Goal: Task Accomplishment & Management: Manage account settings

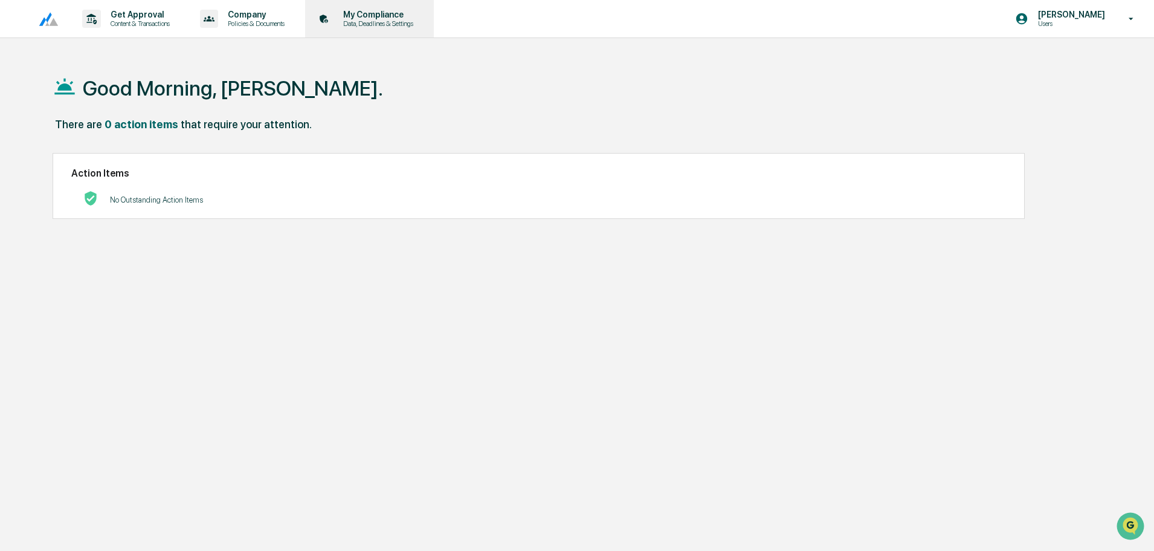
click at [381, 27] on div "My Compliance Data, Deadlines & Settings" at bounding box center [368, 18] width 117 height 37
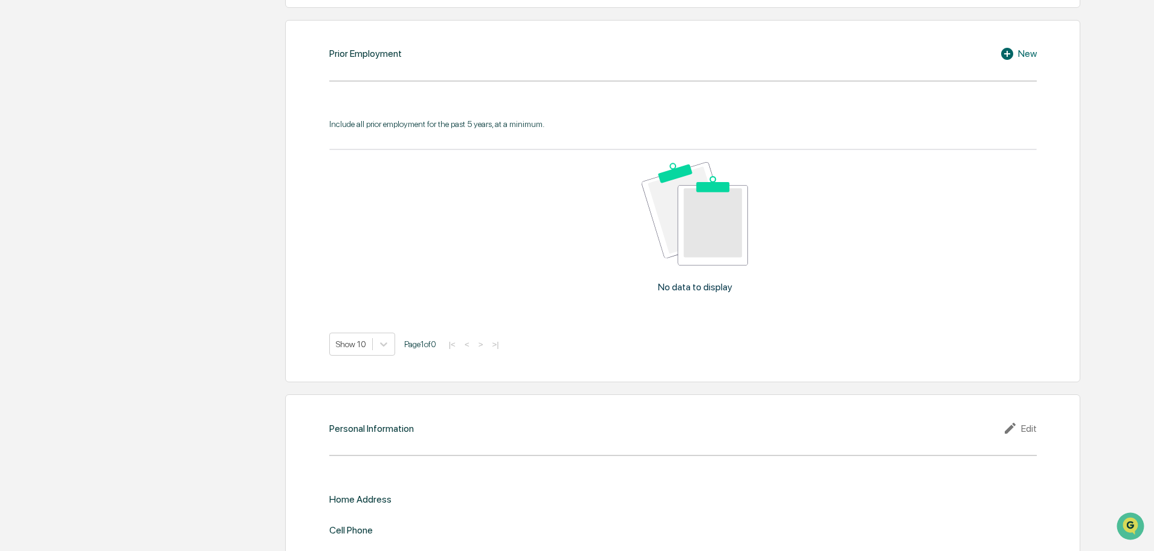
scroll to position [1095, 0]
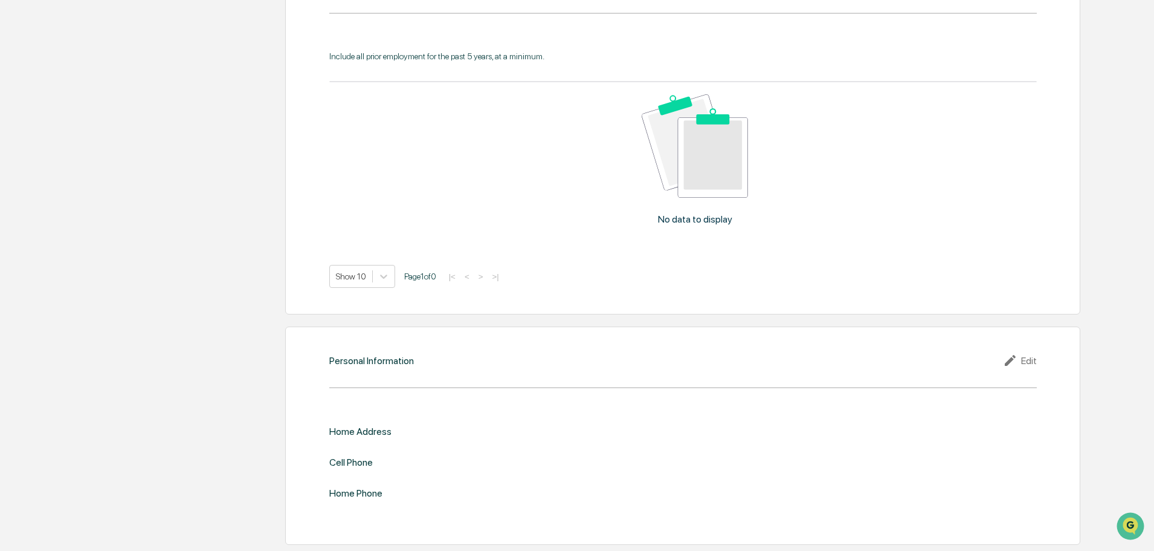
click at [1018, 364] on icon at bounding box center [1012, 360] width 18 height 15
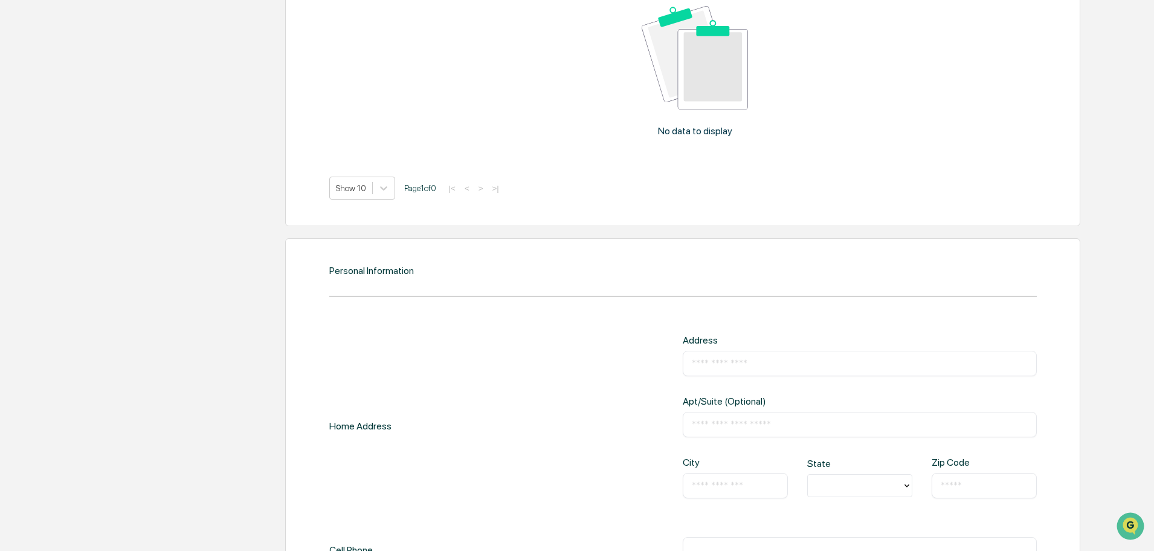
scroll to position [1277, 0]
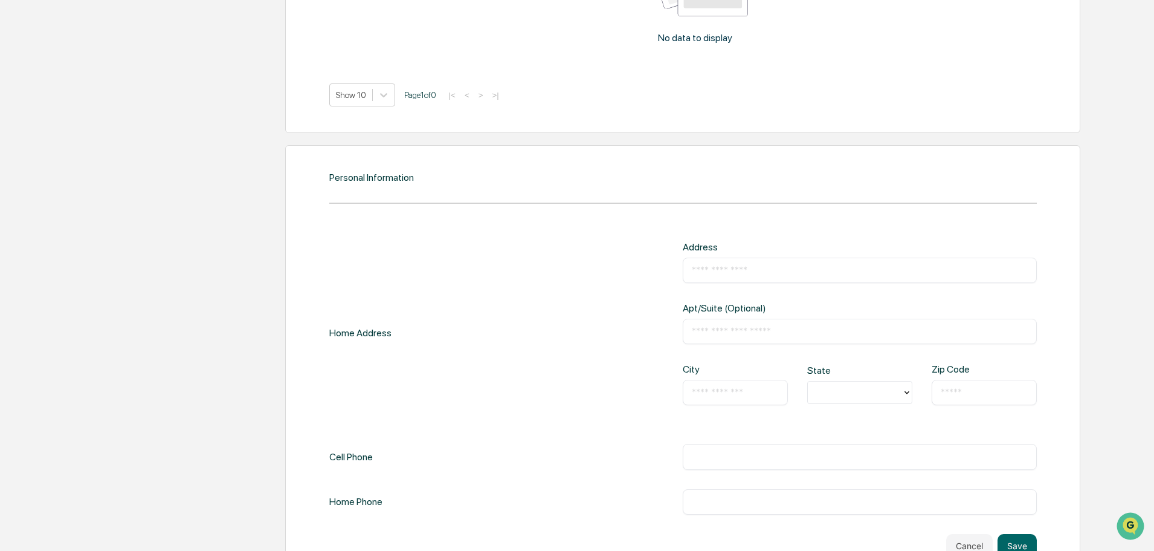
click at [719, 267] on input "text" at bounding box center [860, 270] width 336 height 12
type input "**********"
click at [751, 398] on input "text" at bounding box center [735, 392] width 87 height 12
type input "******"
type input "**"
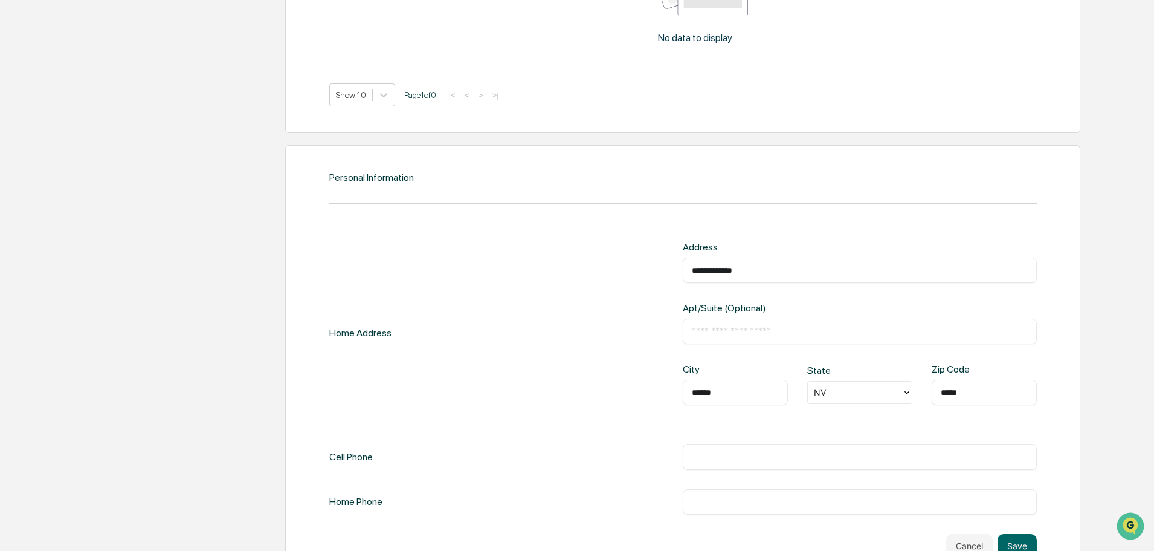
type input "*****"
click at [713, 460] on input "text" at bounding box center [860, 456] width 336 height 12
click at [1011, 459] on input "**********" at bounding box center [860, 456] width 336 height 12
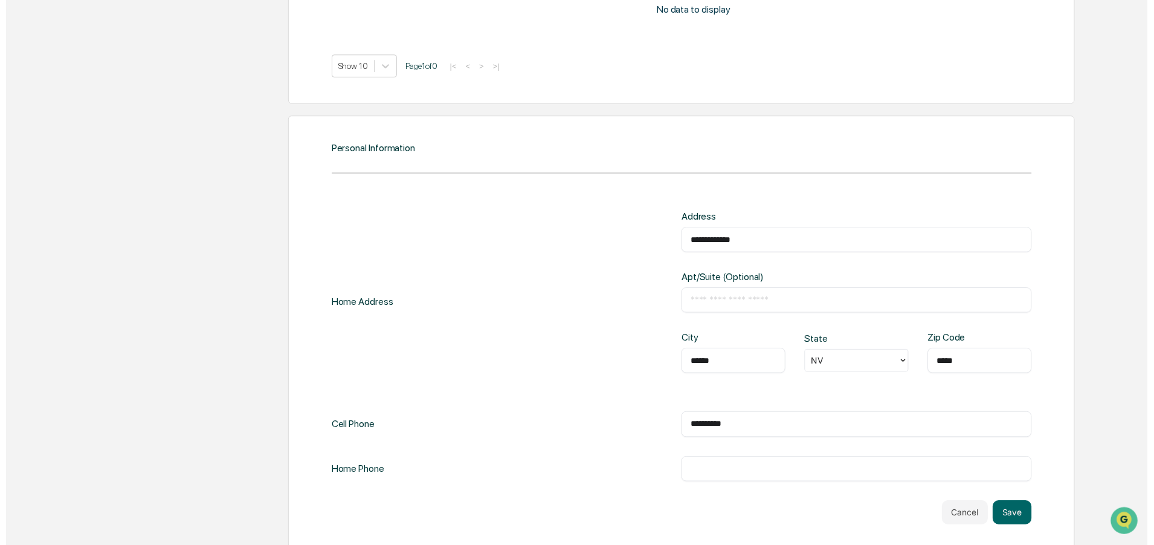
scroll to position [1316, 0]
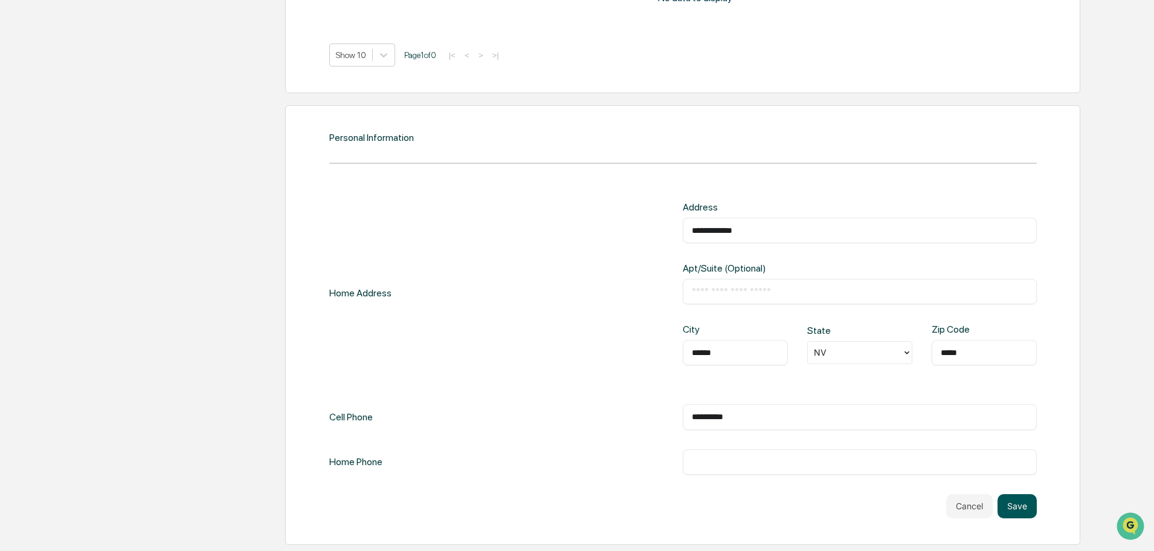
type input "**********"
click at [1021, 499] on button "Save" at bounding box center [1017, 506] width 39 height 24
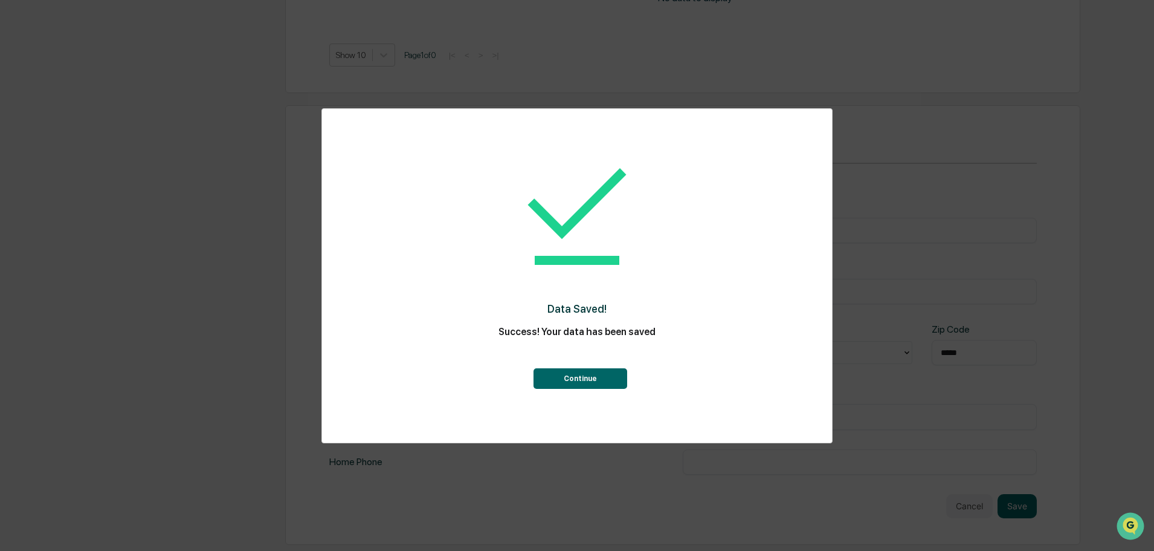
click at [570, 387] on button "Continue" at bounding box center [581, 378] width 94 height 21
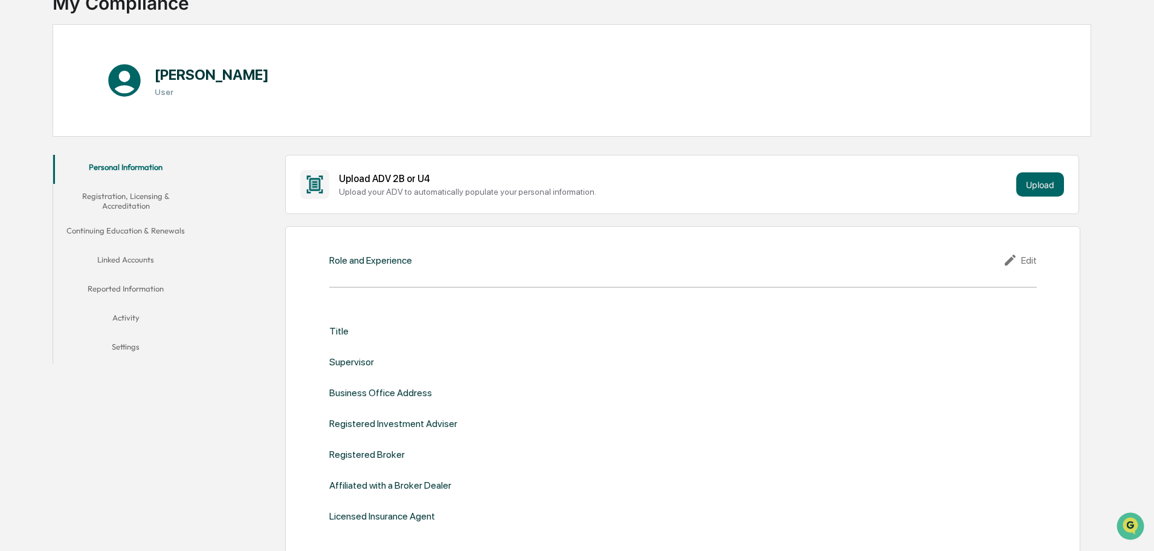
scroll to position [0, 0]
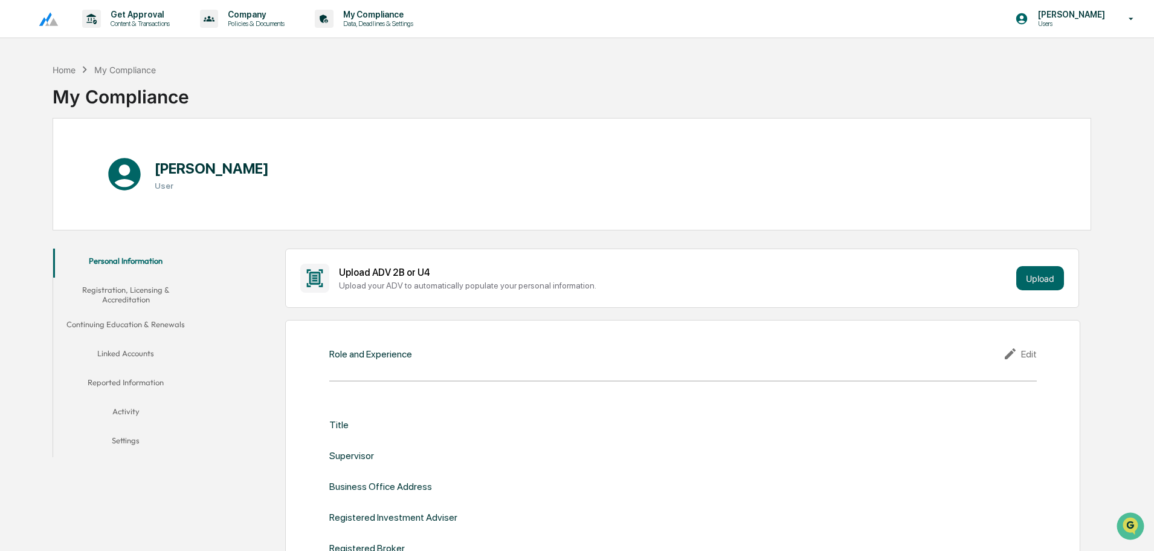
click at [131, 291] on button "Registration, Licensing & Accreditation" at bounding box center [125, 294] width 145 height 34
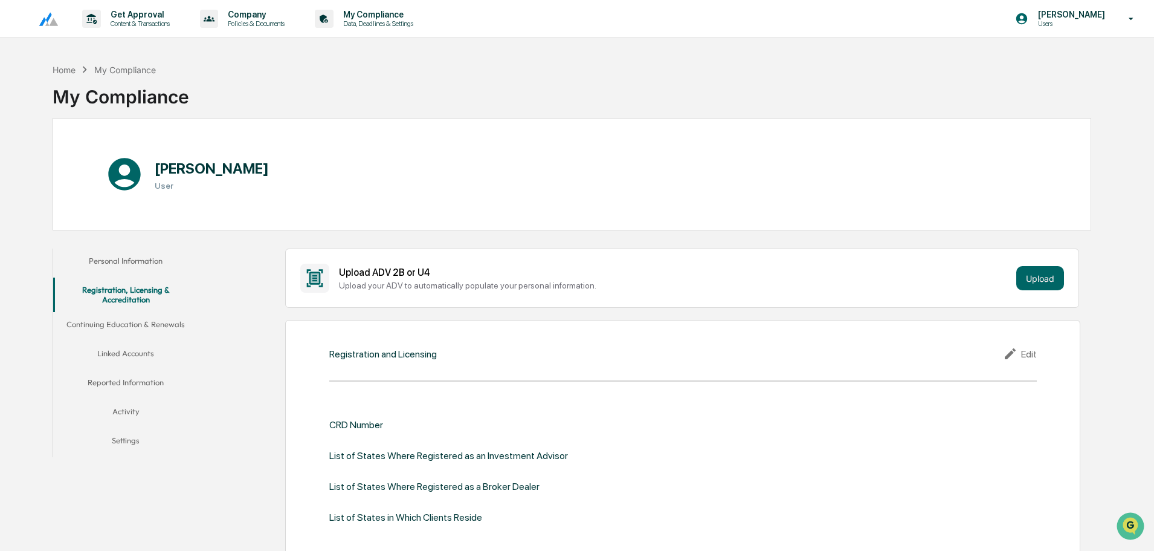
click at [148, 329] on button "Continuing Education & Renewals" at bounding box center [125, 326] width 145 height 29
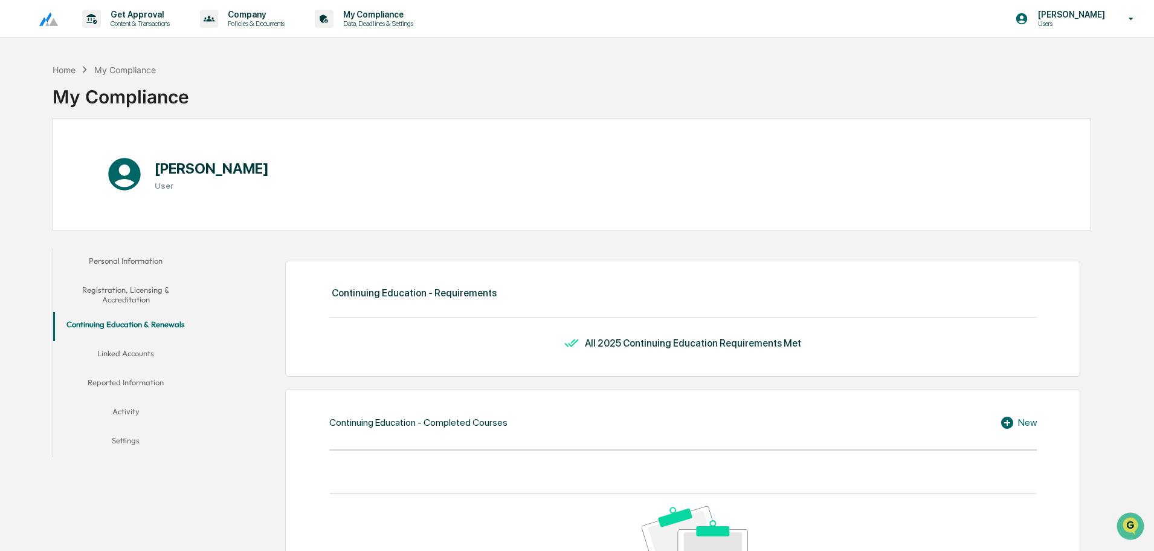
click at [112, 351] on button "Linked Accounts" at bounding box center [125, 355] width 145 height 29
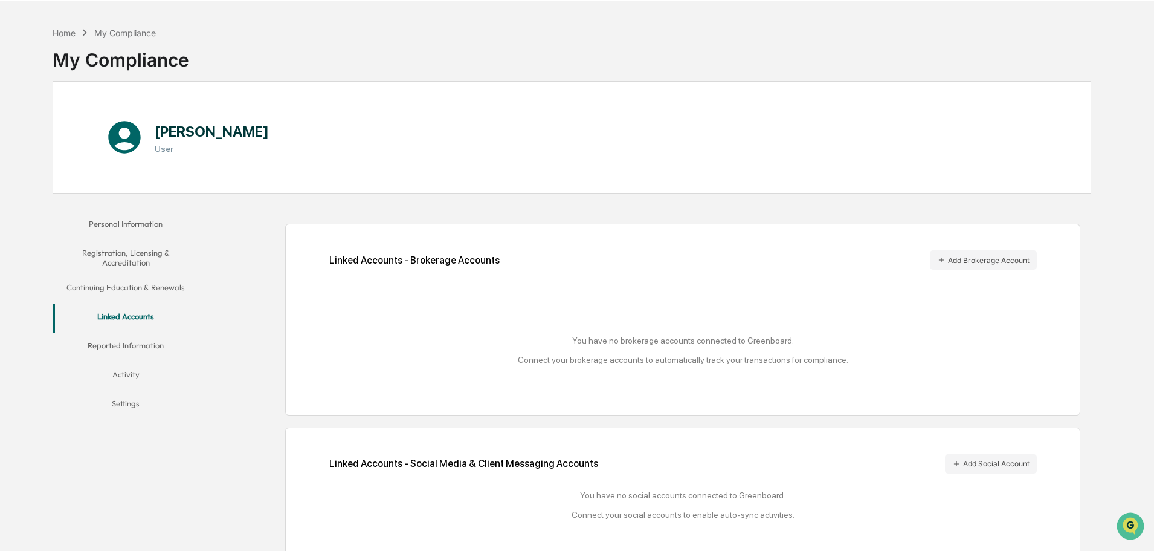
scroll to position [57, 0]
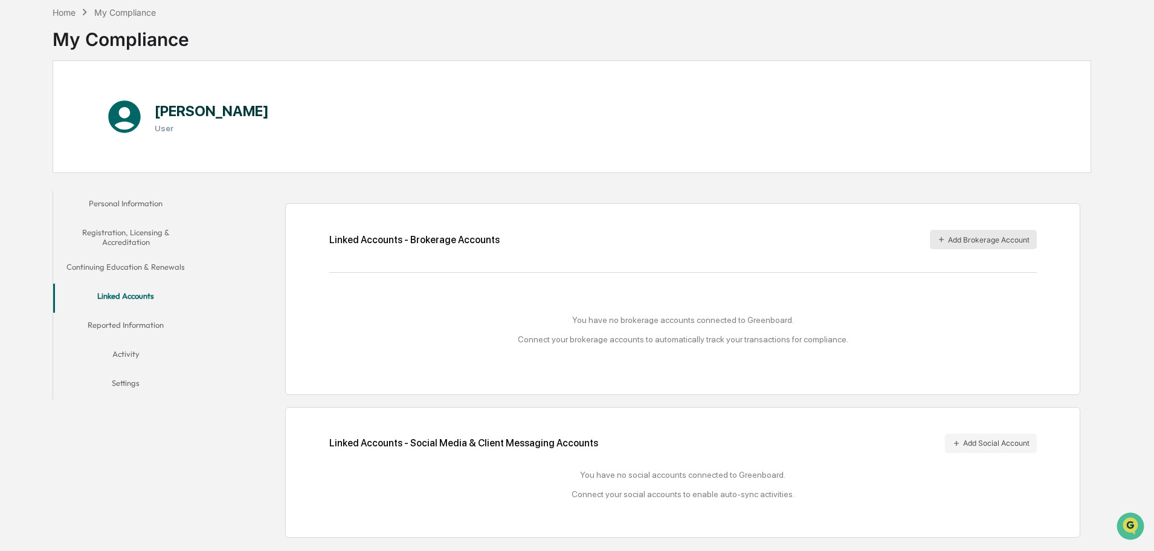
click at [942, 246] on button "Add Brokerage Account" at bounding box center [983, 239] width 107 height 19
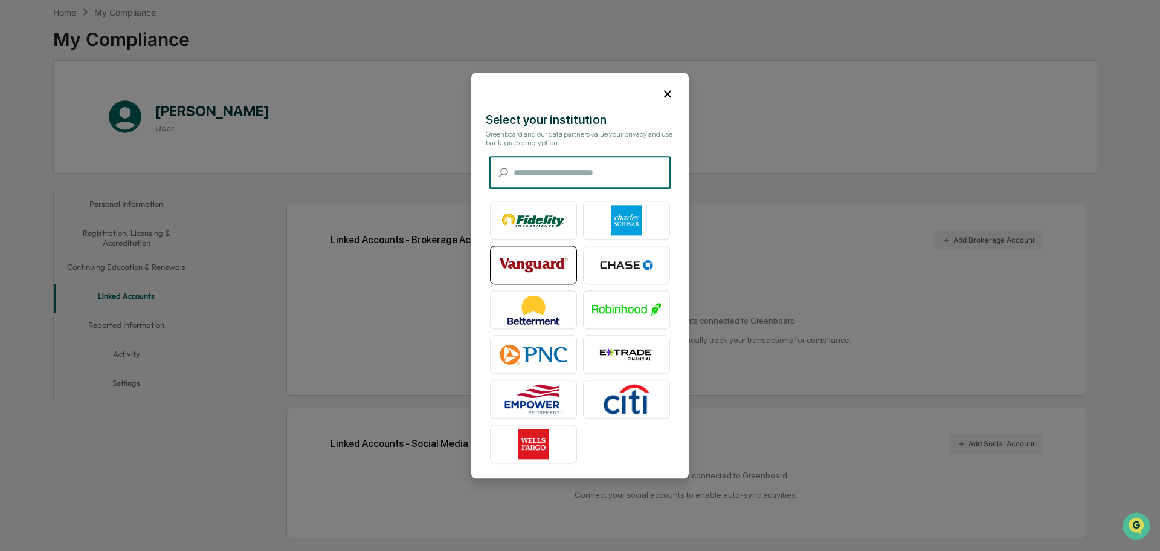
click at [548, 258] on img at bounding box center [533, 265] width 69 height 30
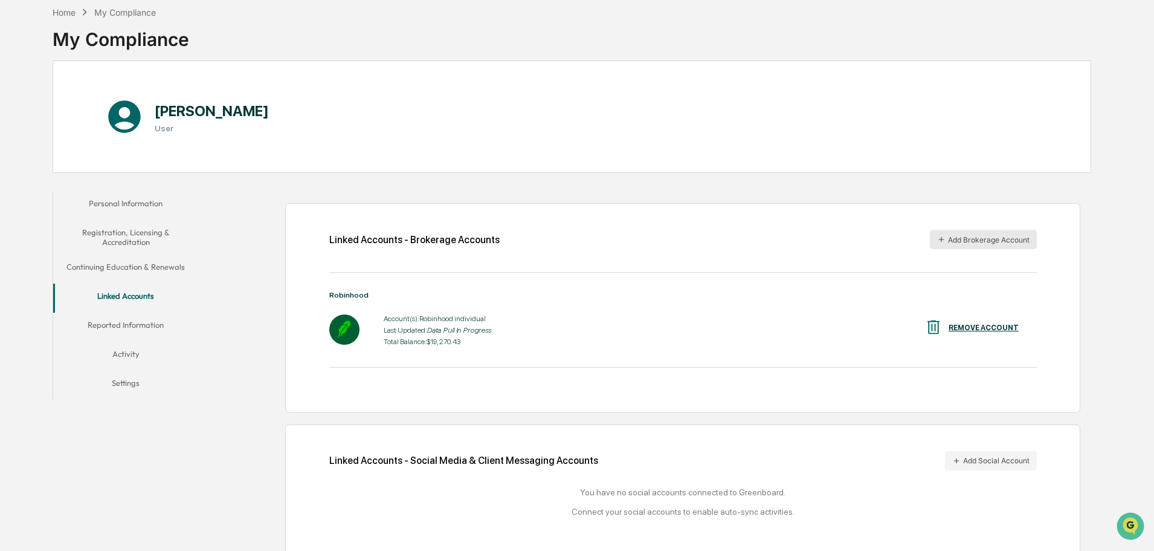
click at [969, 238] on button "Add Brokerage Account" at bounding box center [983, 239] width 107 height 19
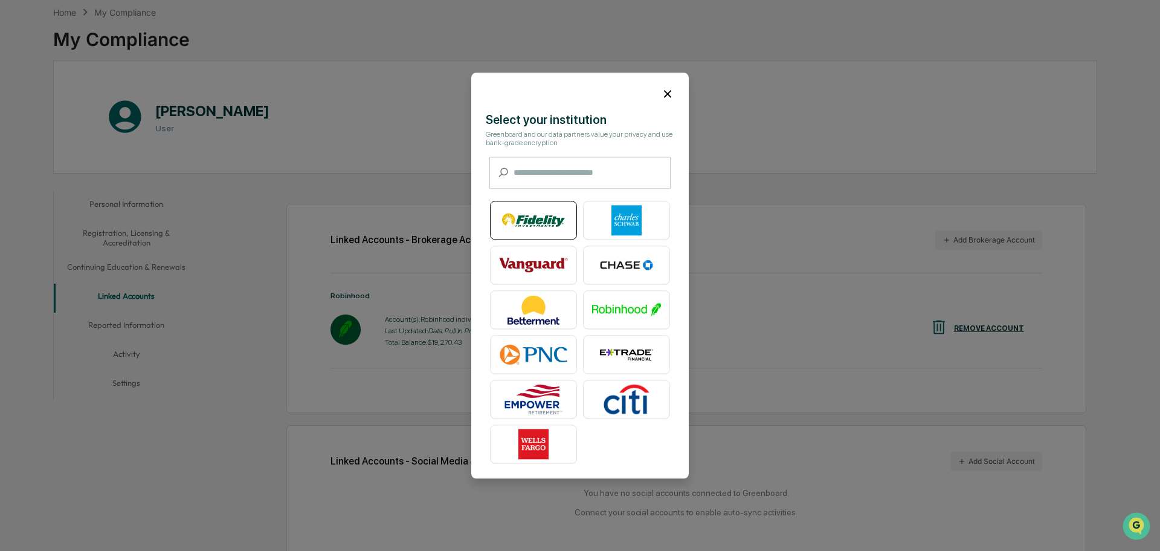
click at [537, 230] on img at bounding box center [533, 220] width 69 height 30
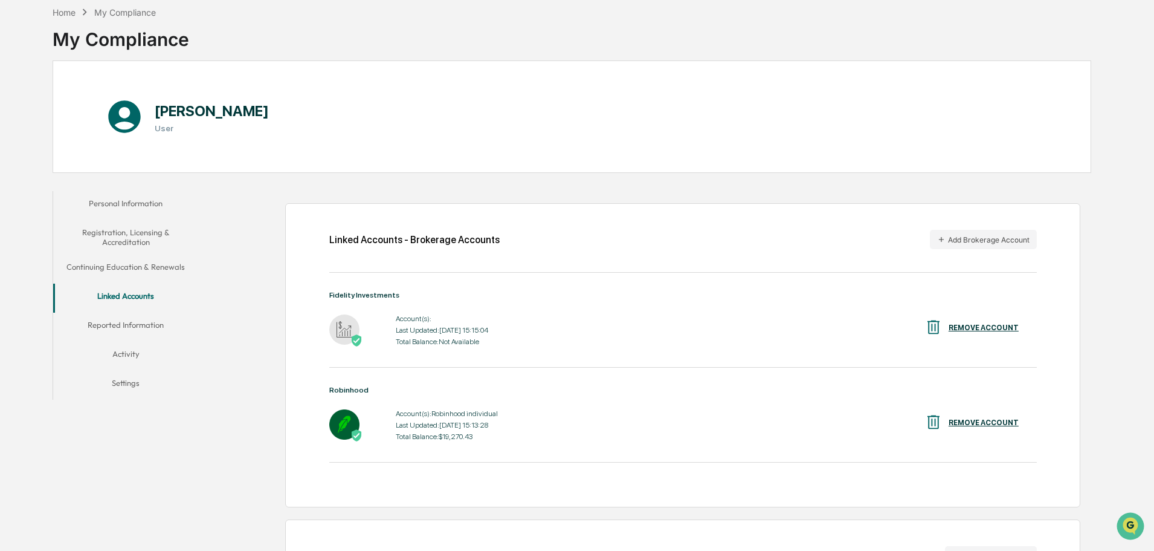
click at [967, 227] on div "Linked Accounts - Brokerage Accounts Add Brokerage Account Fidelity Investments…" at bounding box center [682, 355] width 795 height 304
click at [963, 232] on button "Add Brokerage Account" at bounding box center [983, 239] width 107 height 19
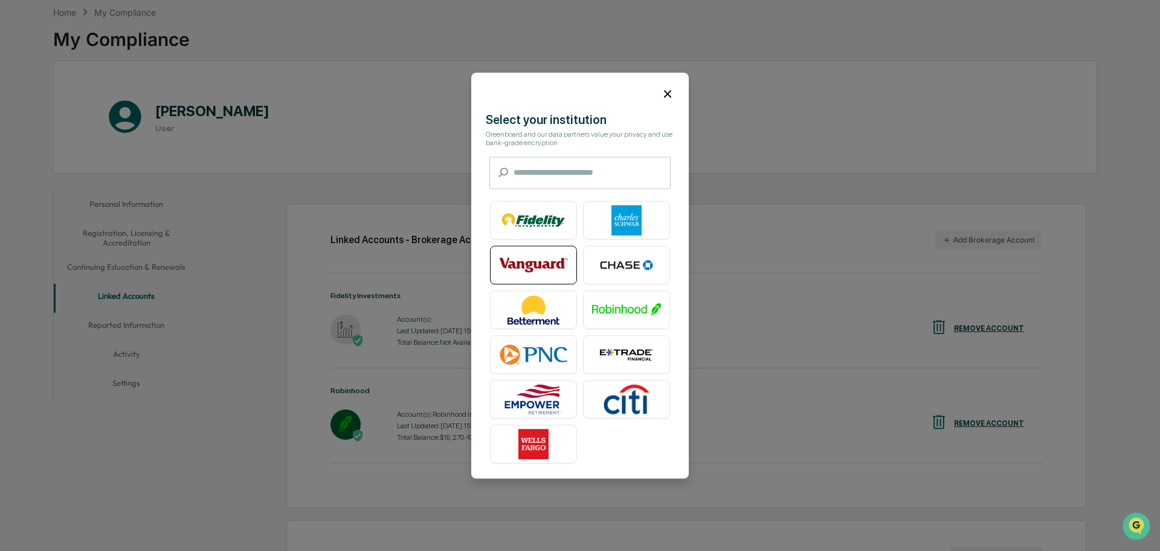
click at [540, 270] on img at bounding box center [533, 265] width 69 height 30
click at [560, 270] on img at bounding box center [533, 265] width 69 height 30
click at [664, 93] on icon at bounding box center [667, 93] width 13 height 13
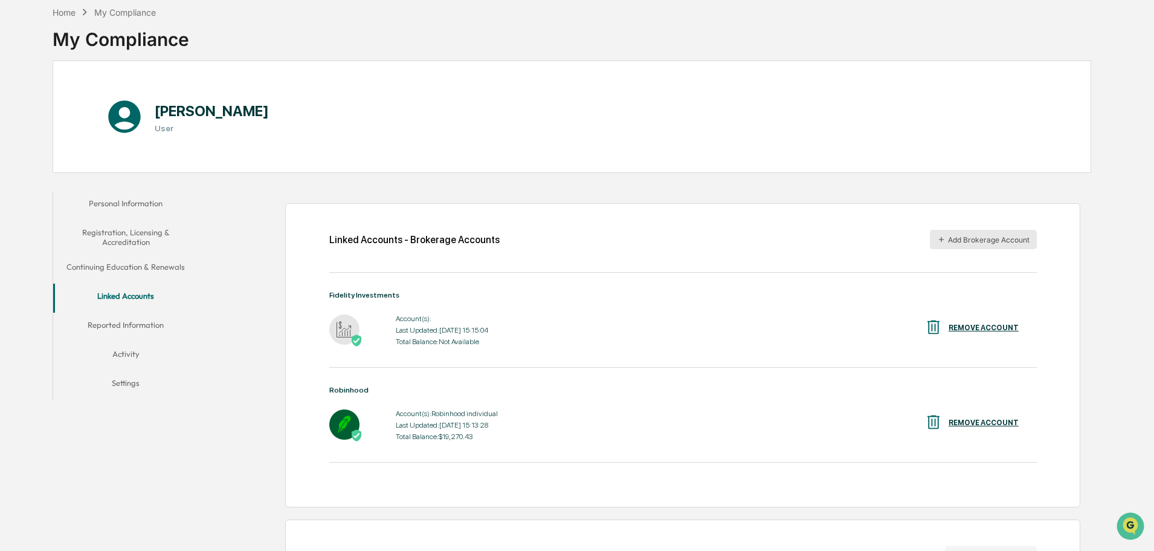
click at [955, 243] on button "Add Brokerage Account" at bounding box center [983, 239] width 107 height 19
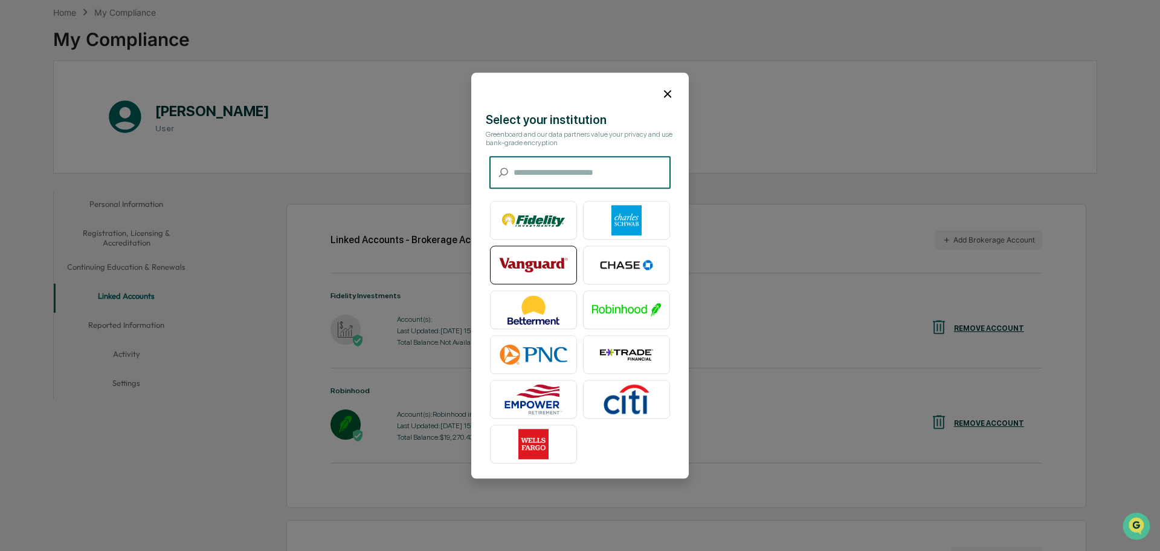
click at [553, 267] on img at bounding box center [533, 265] width 69 height 30
click at [632, 177] on input "text" at bounding box center [592, 173] width 157 height 32
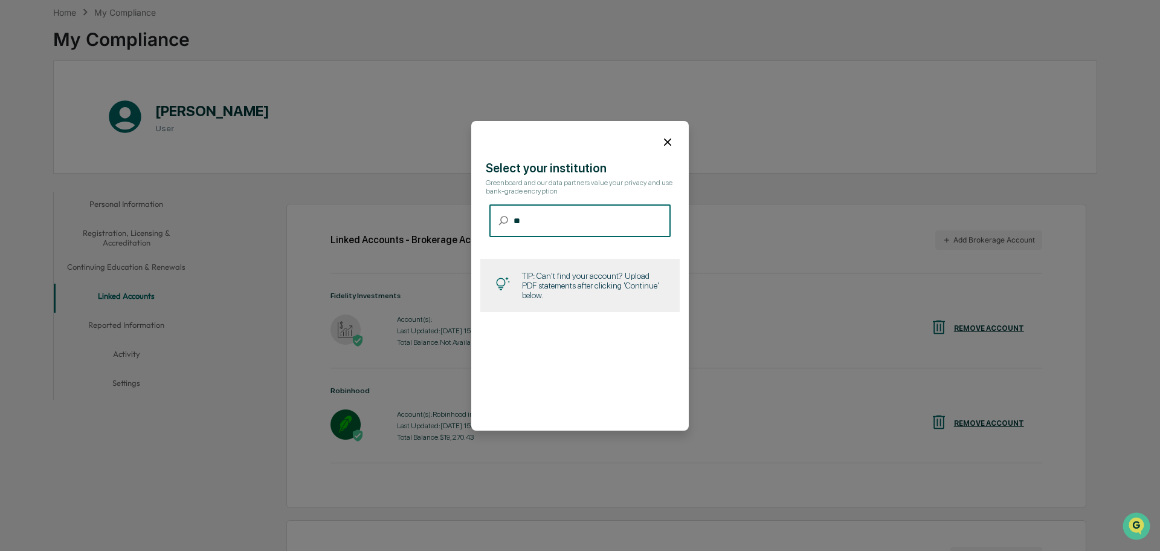
type input "*"
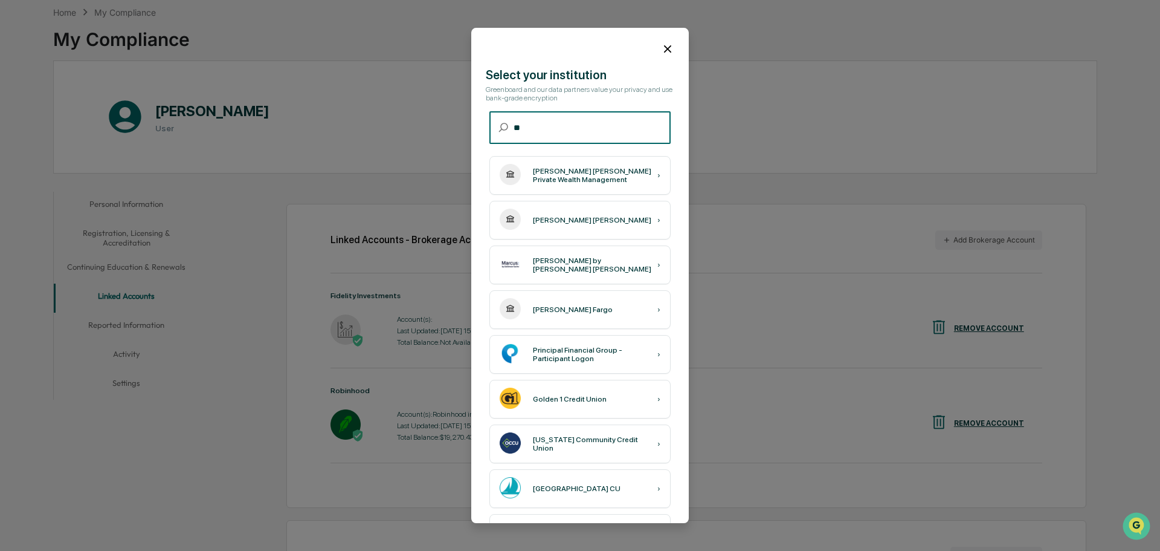
type input "*"
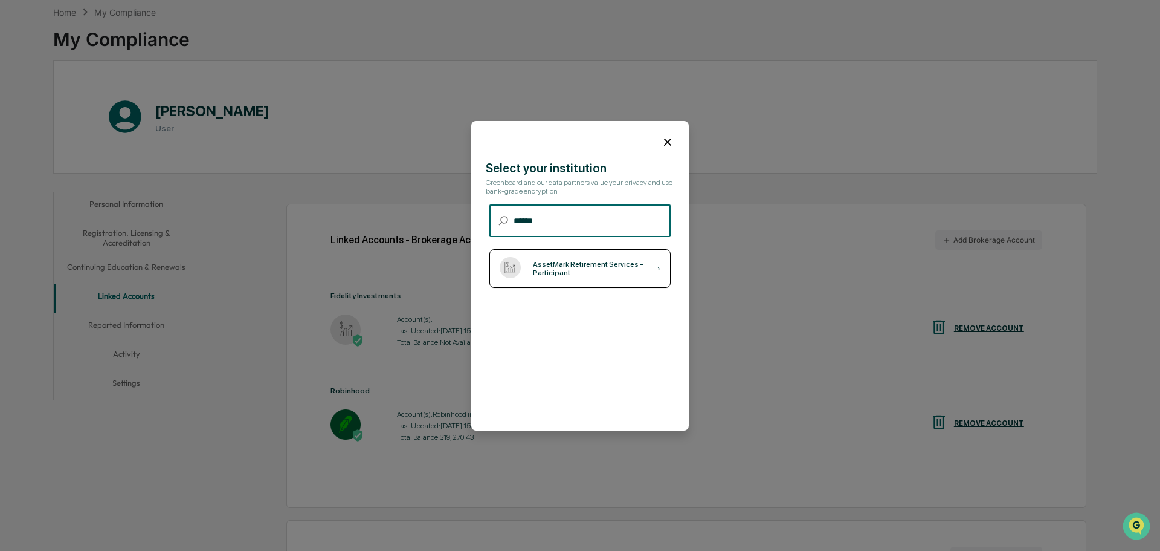
type input "******"
click at [618, 272] on div "AssetMark Retirement Services - Participant" at bounding box center [595, 268] width 125 height 17
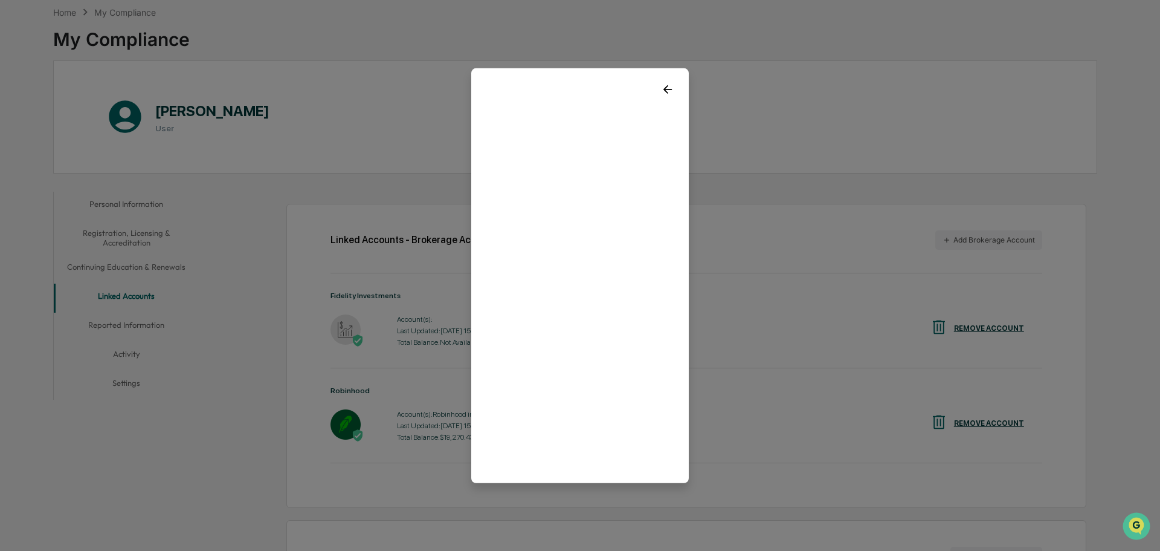
click at [670, 94] on icon at bounding box center [667, 88] width 13 height 13
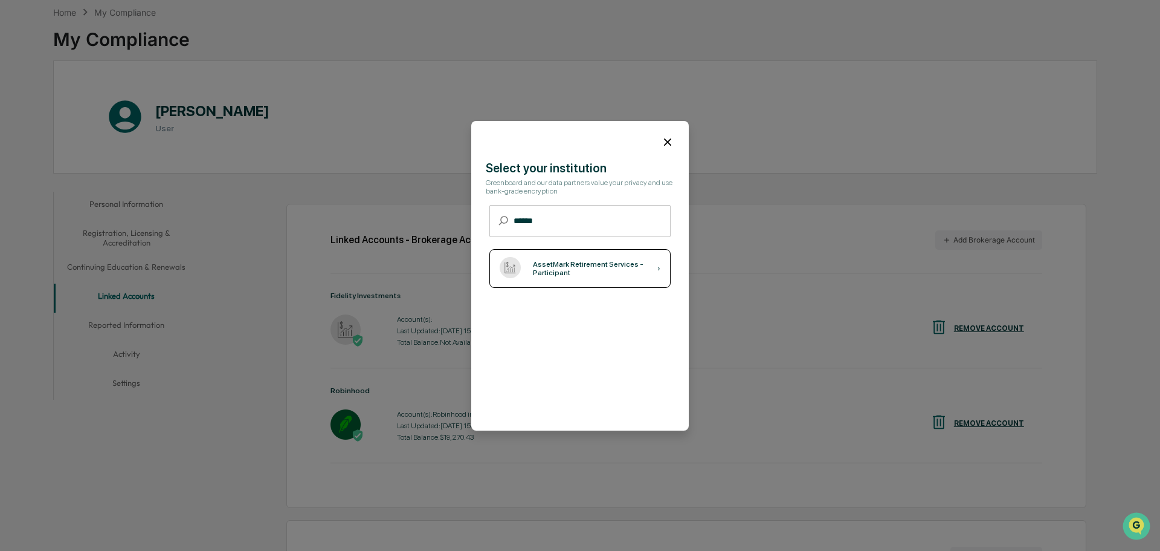
click at [626, 279] on div "AssetMark Retirement Services - Participant ›" at bounding box center [580, 268] width 181 height 39
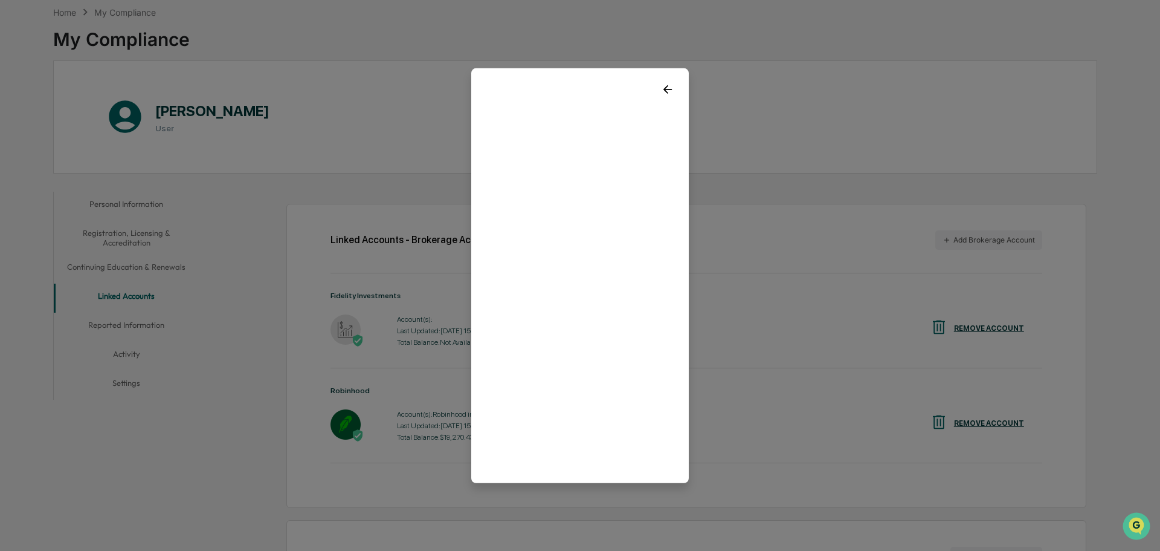
click at [667, 87] on icon at bounding box center [668, 89] width 8 height 8
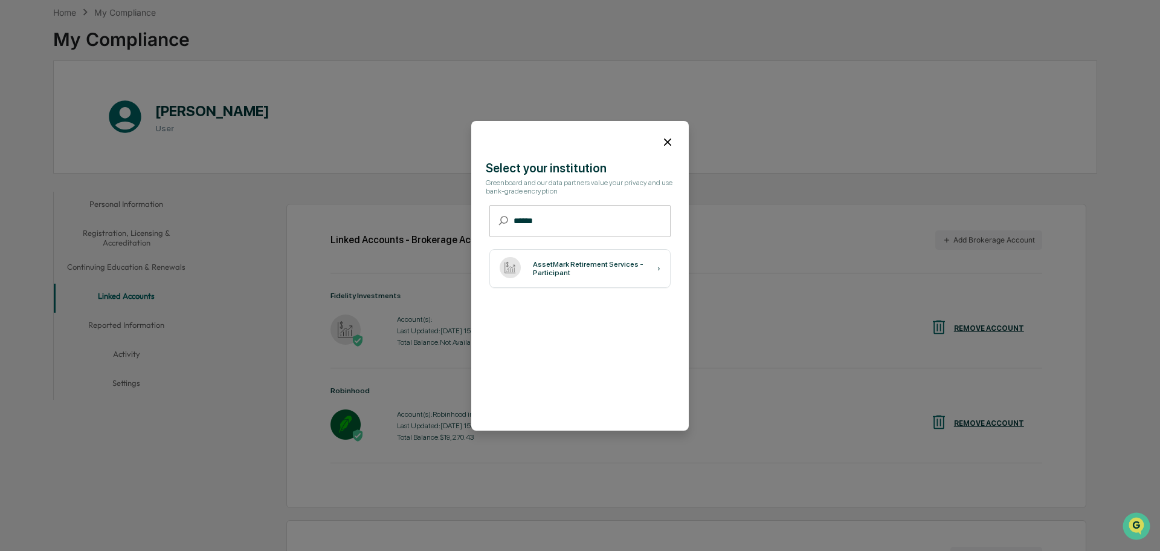
click at [674, 139] on icon at bounding box center [667, 141] width 13 height 13
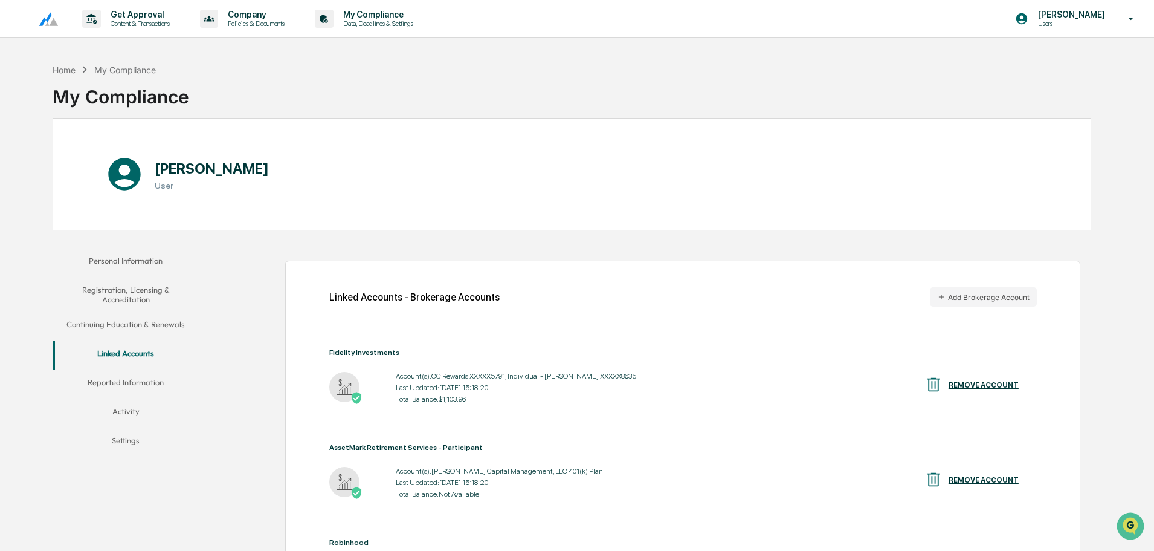
click at [123, 389] on button "Reported Information" at bounding box center [125, 384] width 145 height 29
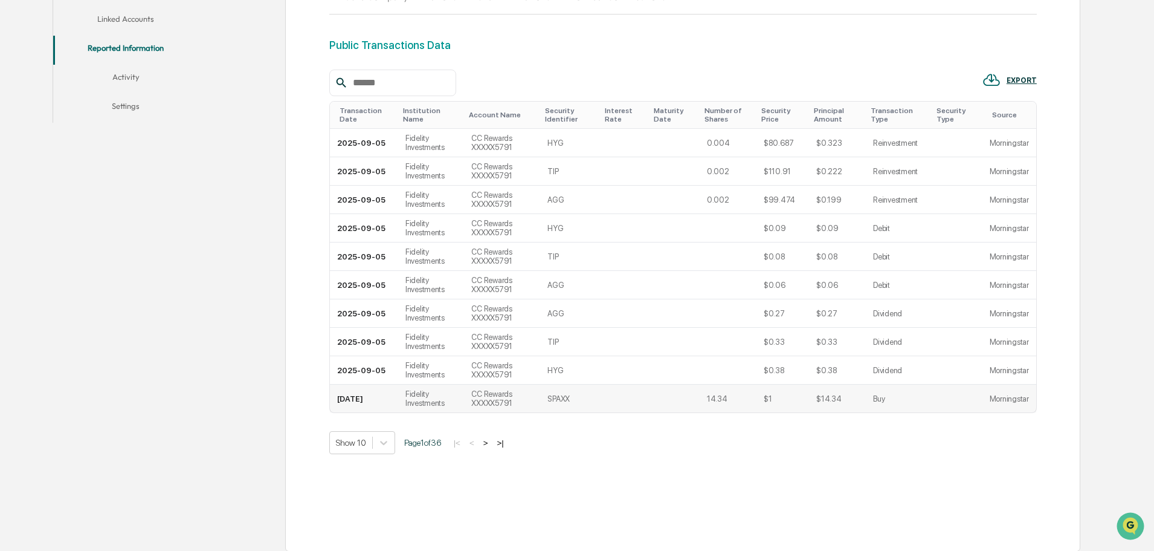
scroll to position [341, 0]
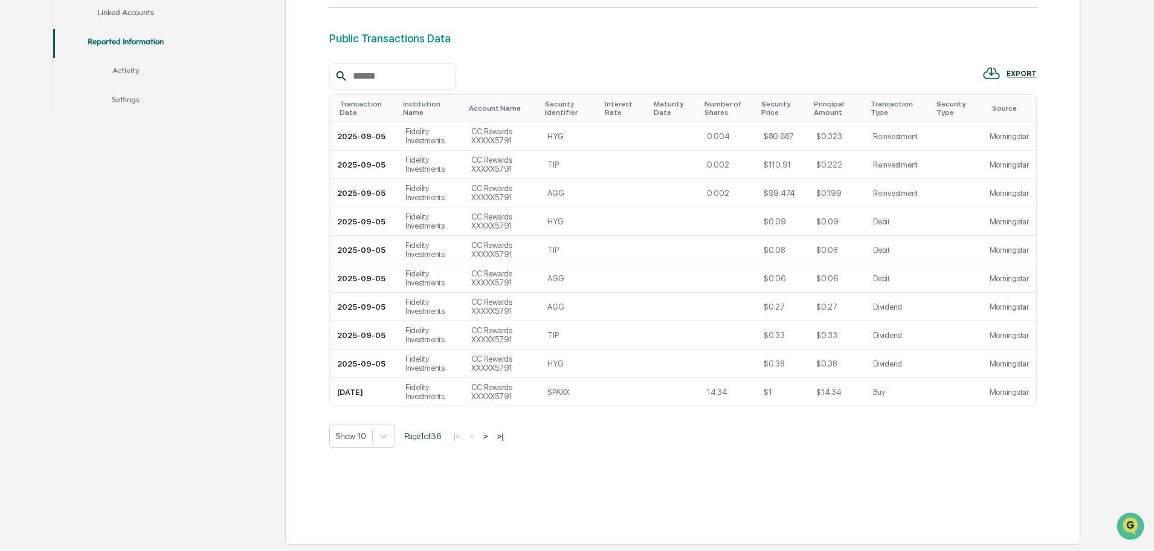
click at [486, 433] on button ">" at bounding box center [486, 436] width 12 height 10
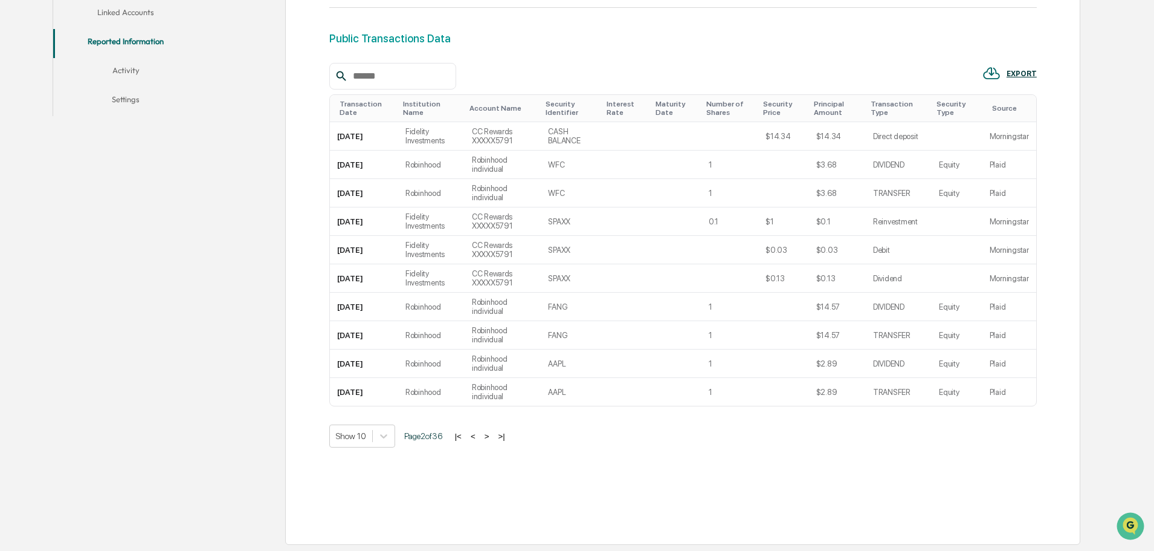
scroll to position [286, 0]
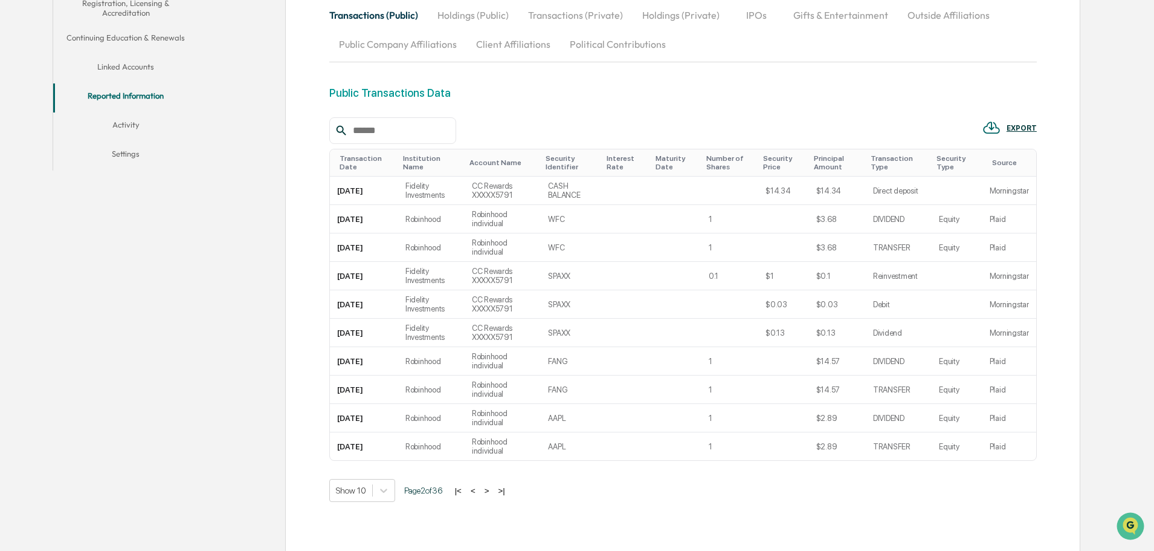
click at [490, 485] on button ">" at bounding box center [487, 490] width 12 height 10
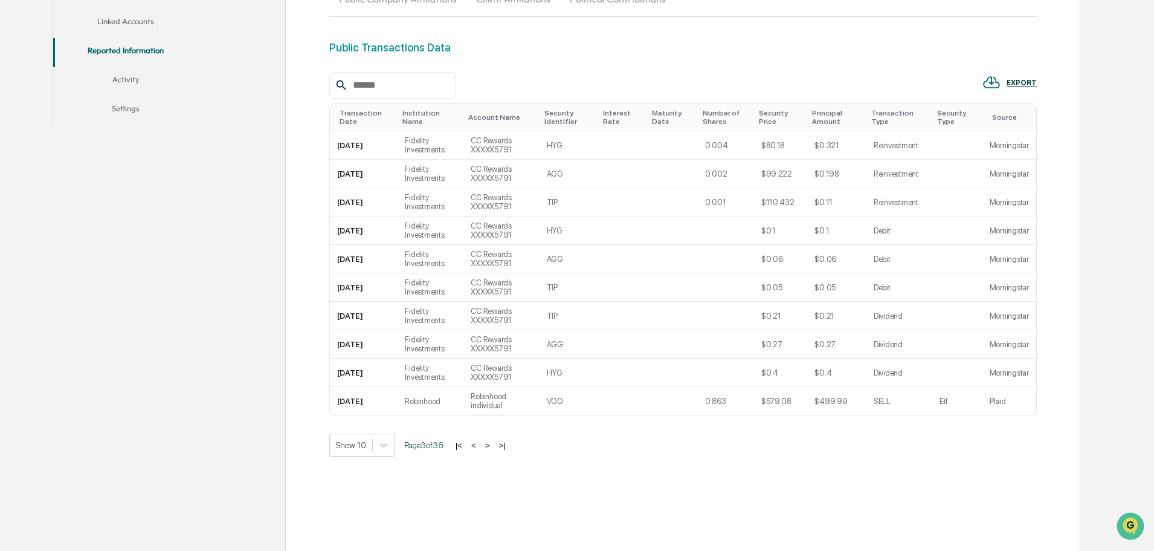
click at [490, 440] on button ">" at bounding box center [488, 445] width 12 height 10
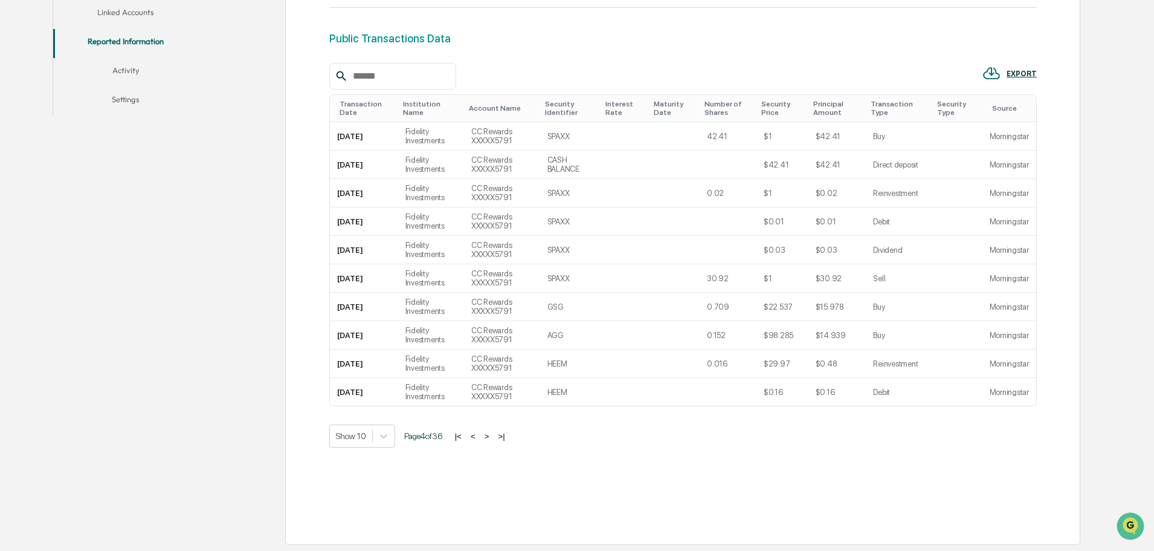
click at [490, 437] on button ">" at bounding box center [487, 436] width 12 height 10
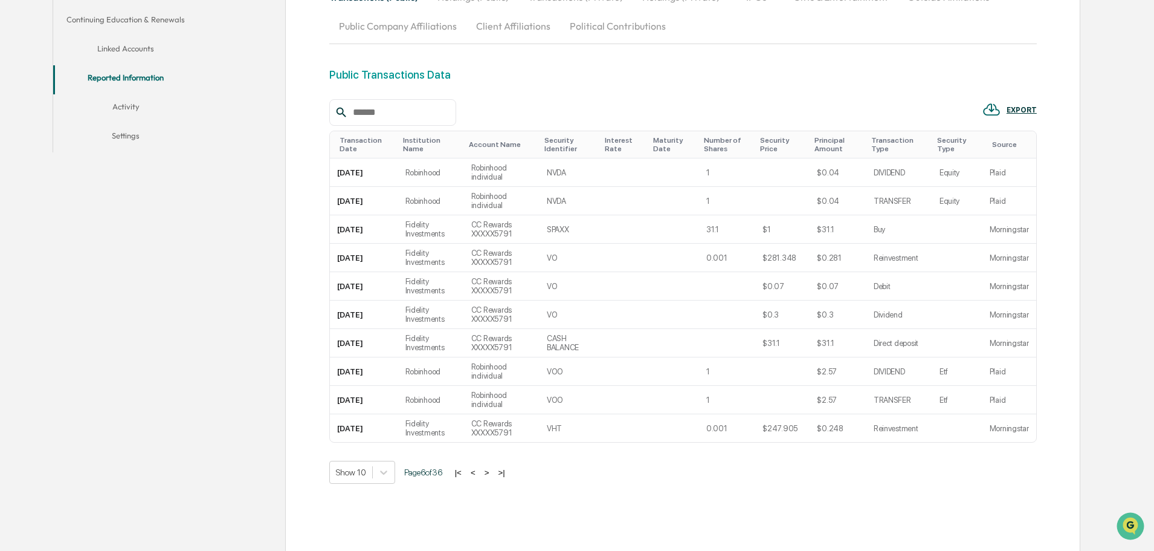
click at [490, 467] on button ">" at bounding box center [487, 472] width 12 height 10
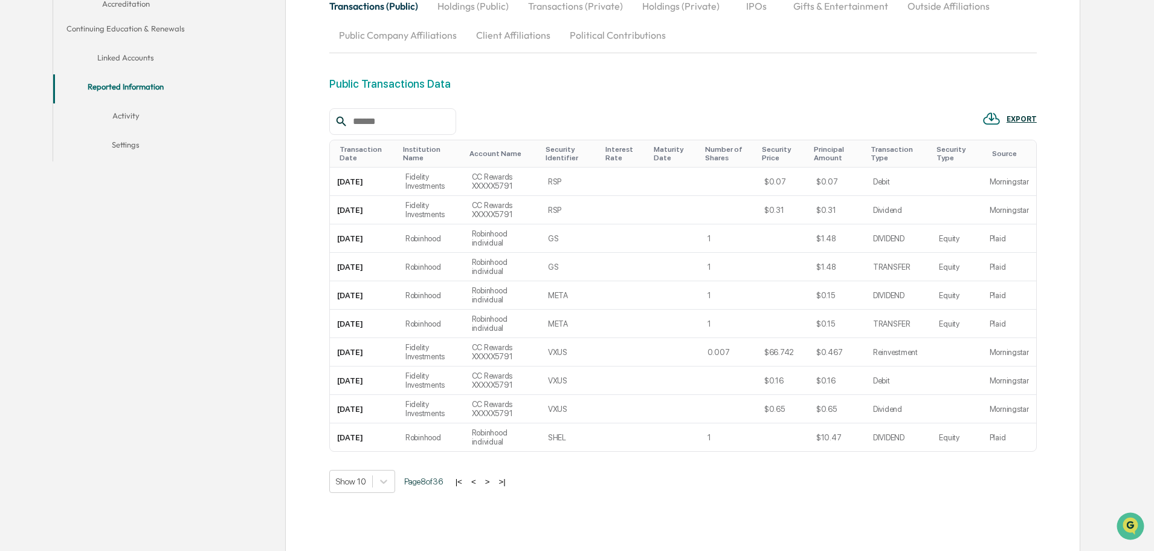
click at [490, 476] on button ">" at bounding box center [488, 481] width 12 height 10
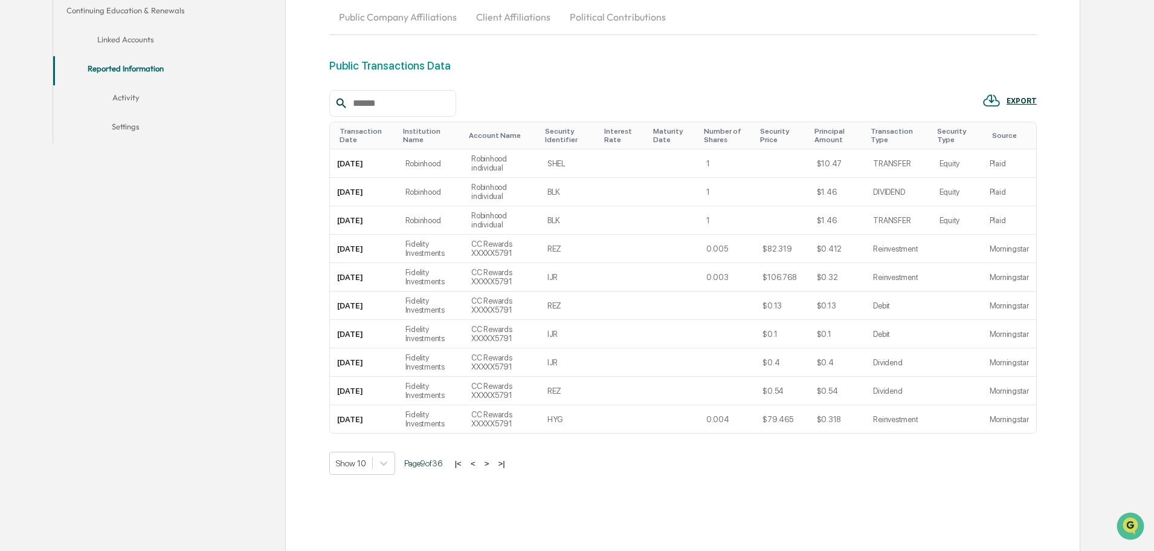
click at [601, 451] on div "Show 10 Page 9 of 36 |< < > >|" at bounding box center [683, 462] width 708 height 23
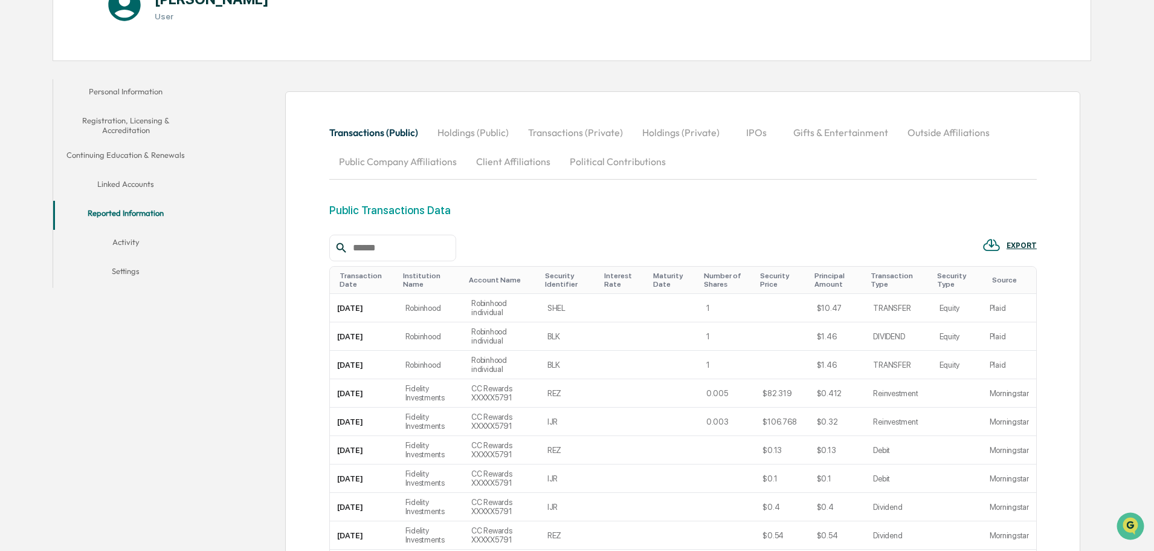
scroll to position [11, 0]
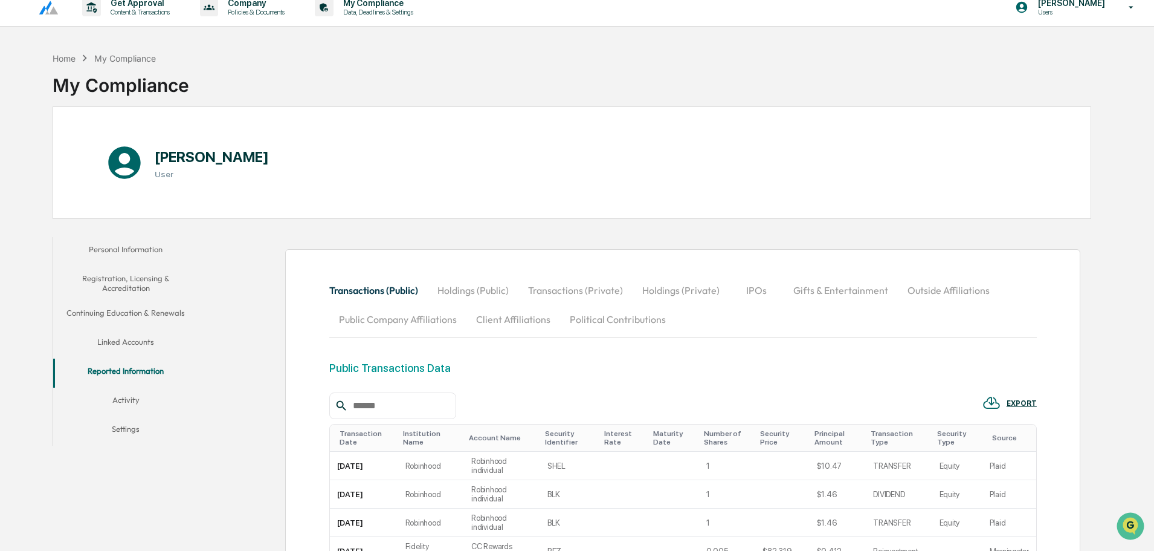
click at [480, 293] on button "Holdings (Public)" at bounding box center [473, 290] width 91 height 29
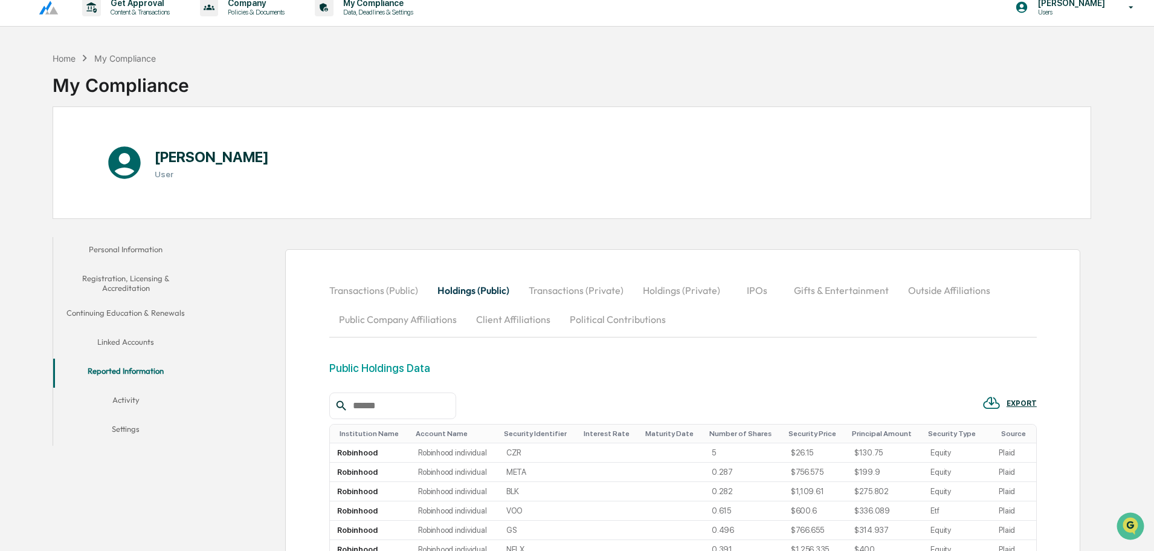
click at [659, 296] on button "Holdings (Private)" at bounding box center [681, 290] width 97 height 29
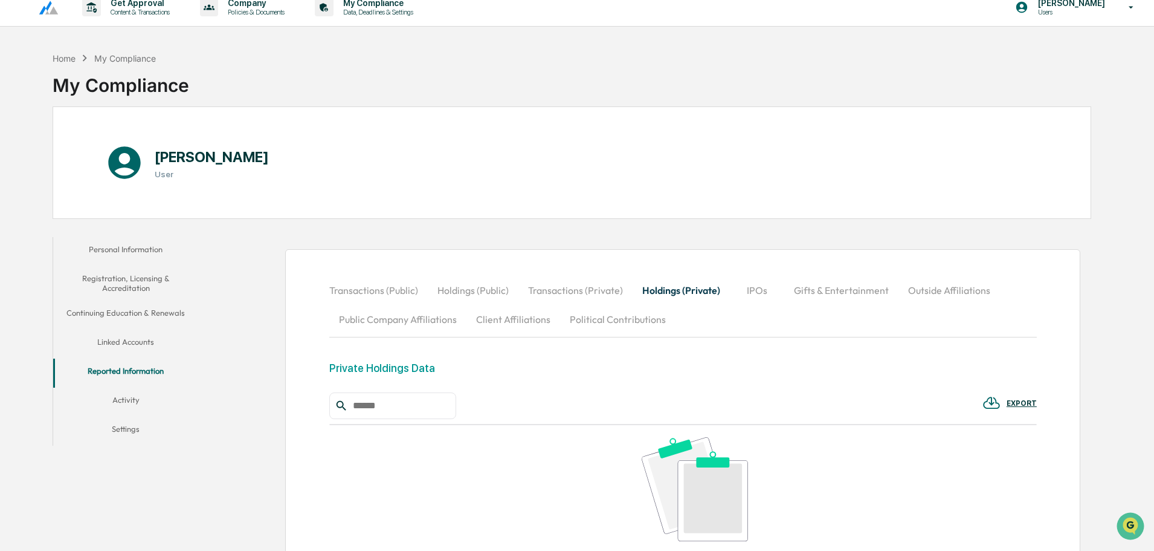
click at [647, 316] on button "Political Contributions" at bounding box center [617, 319] width 115 height 29
click at [499, 325] on button "Client Affiliations" at bounding box center [514, 319] width 94 height 29
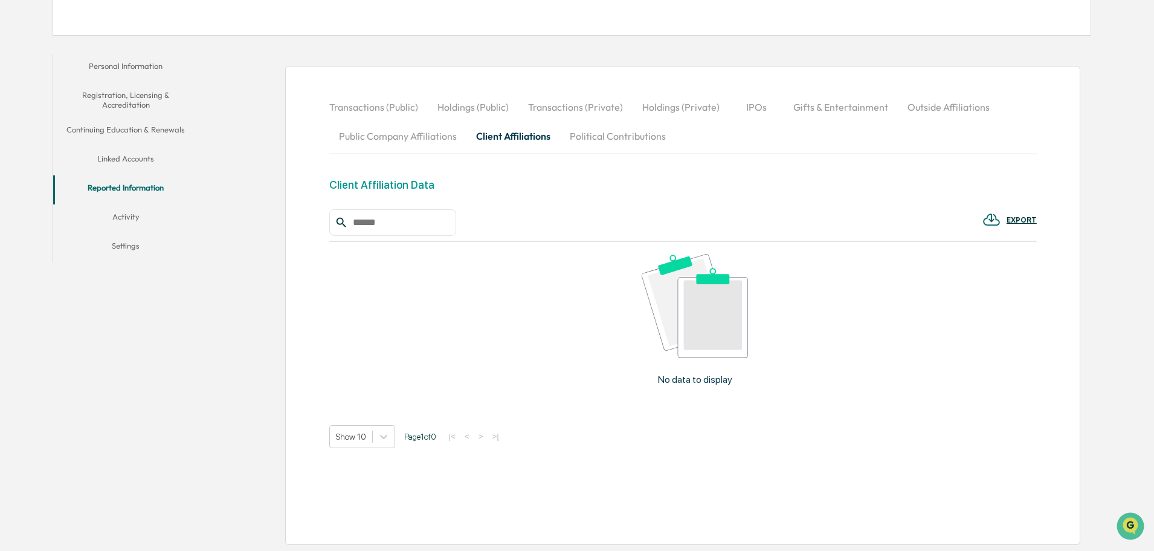
click at [395, 134] on button "Public Company Affiliations" at bounding box center [397, 135] width 137 height 29
click at [926, 107] on button "Outside Affiliations" at bounding box center [949, 106] width 102 height 29
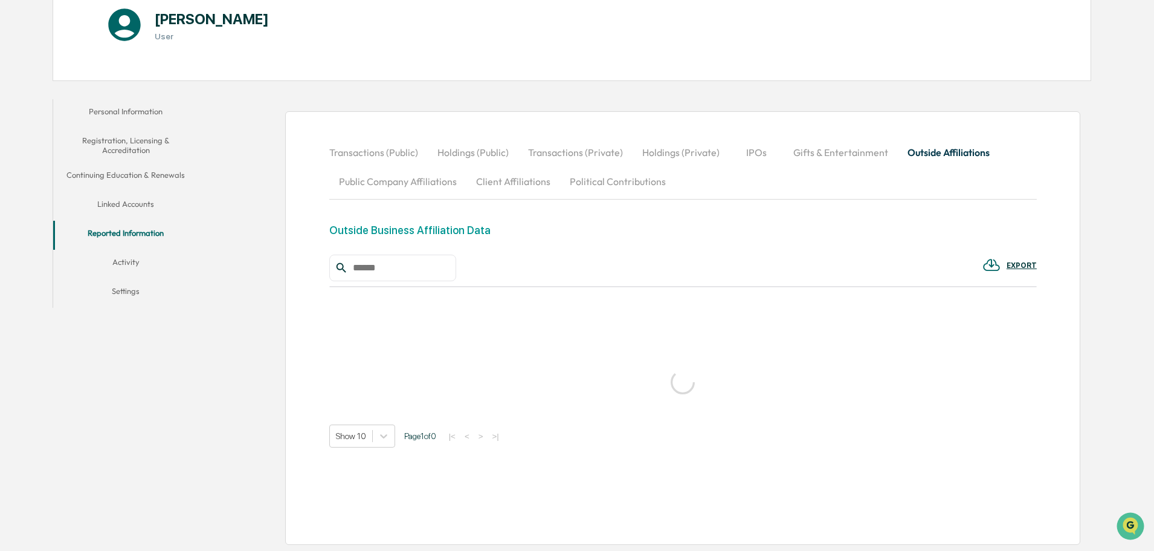
scroll to position [195, 0]
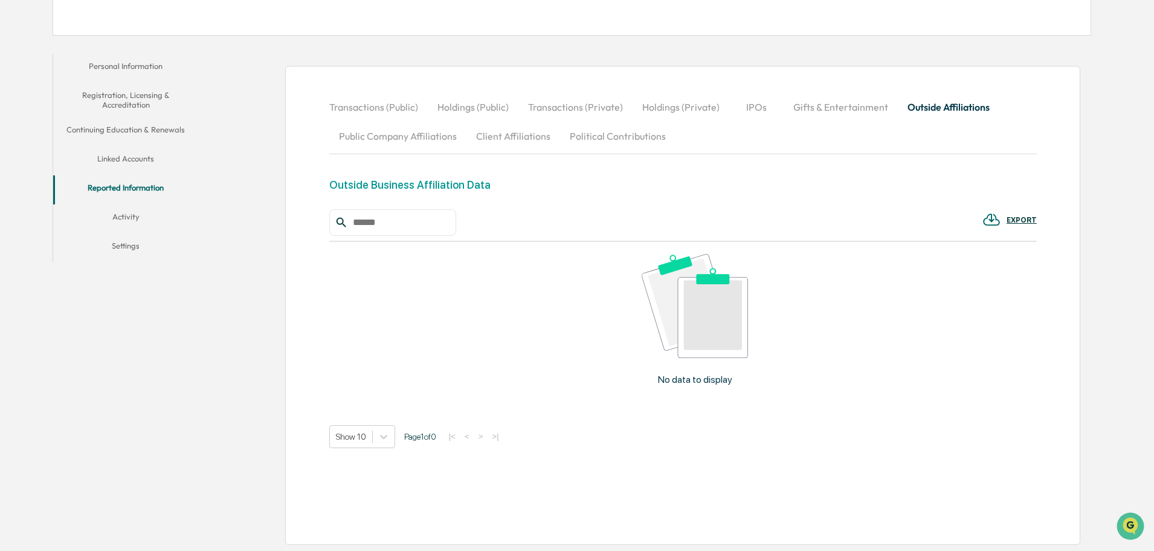
click at [814, 113] on button "Gifts & Entertainment" at bounding box center [841, 106] width 114 height 29
click at [749, 115] on button "IPOs" at bounding box center [757, 106] width 54 height 29
click at [681, 108] on button "Holdings (Private)" at bounding box center [681, 106] width 97 height 29
click at [589, 116] on button "Transactions (Private)" at bounding box center [576, 106] width 114 height 29
click at [471, 106] on button "Holdings (Public)" at bounding box center [473, 106] width 91 height 29
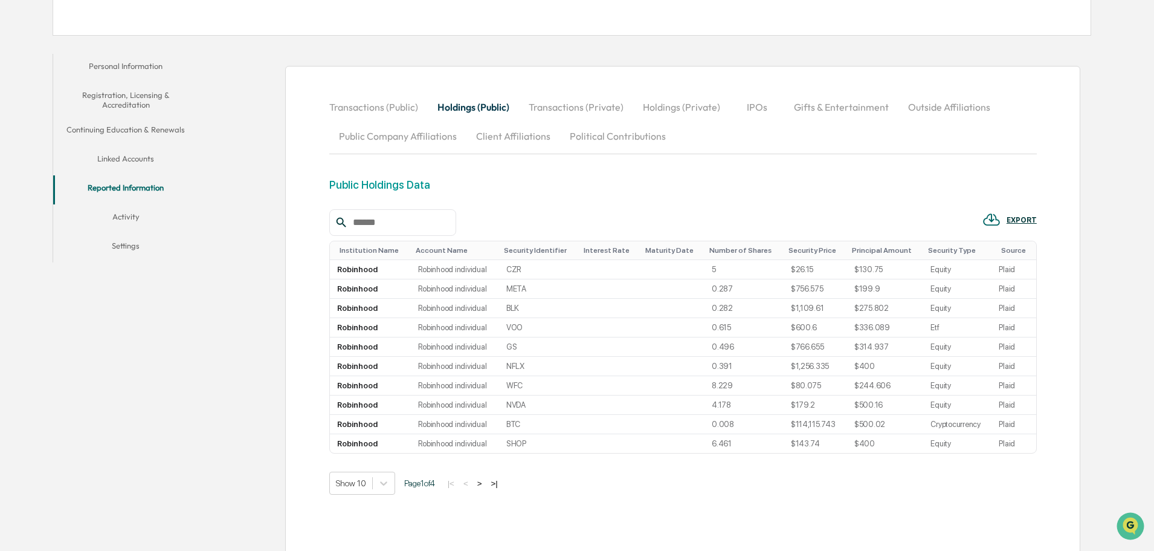
click at [361, 108] on button "Transactions (Public)" at bounding box center [378, 106] width 99 height 29
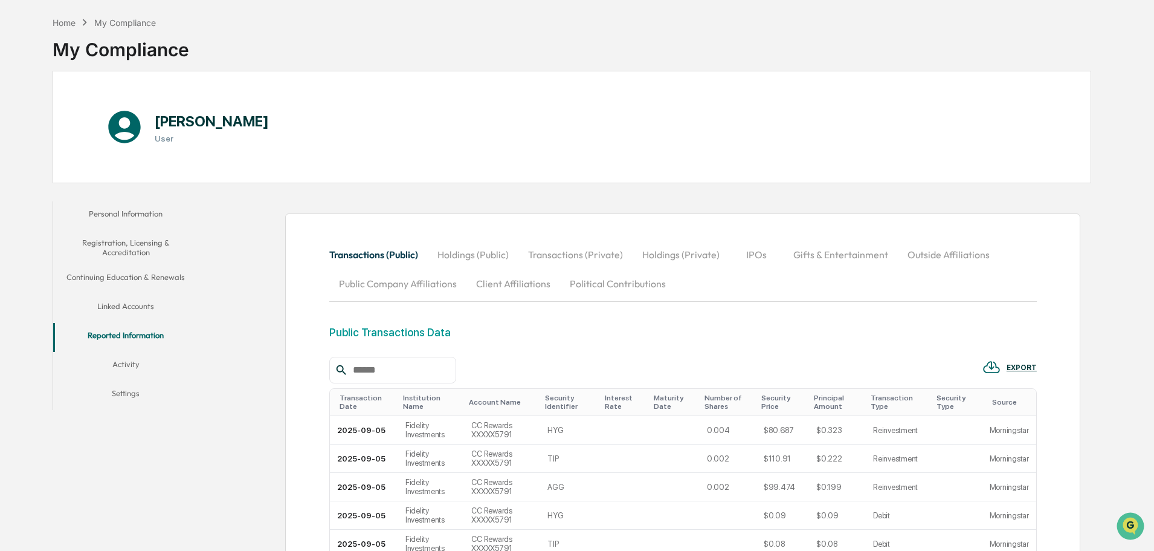
scroll to position [0, 0]
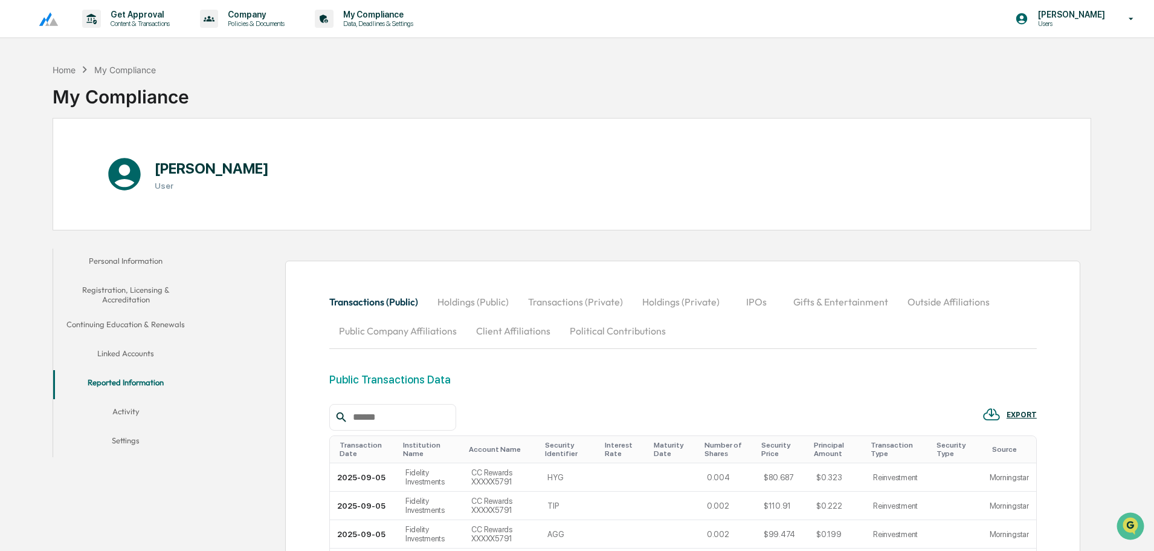
click at [495, 303] on button "Holdings (Public)" at bounding box center [473, 301] width 91 height 29
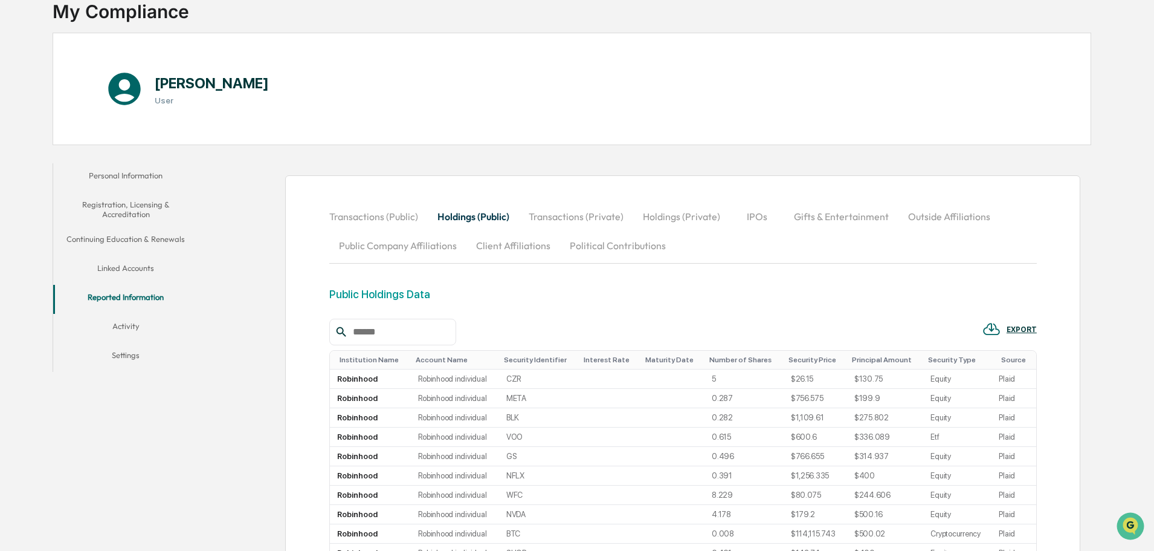
scroll to position [242, 0]
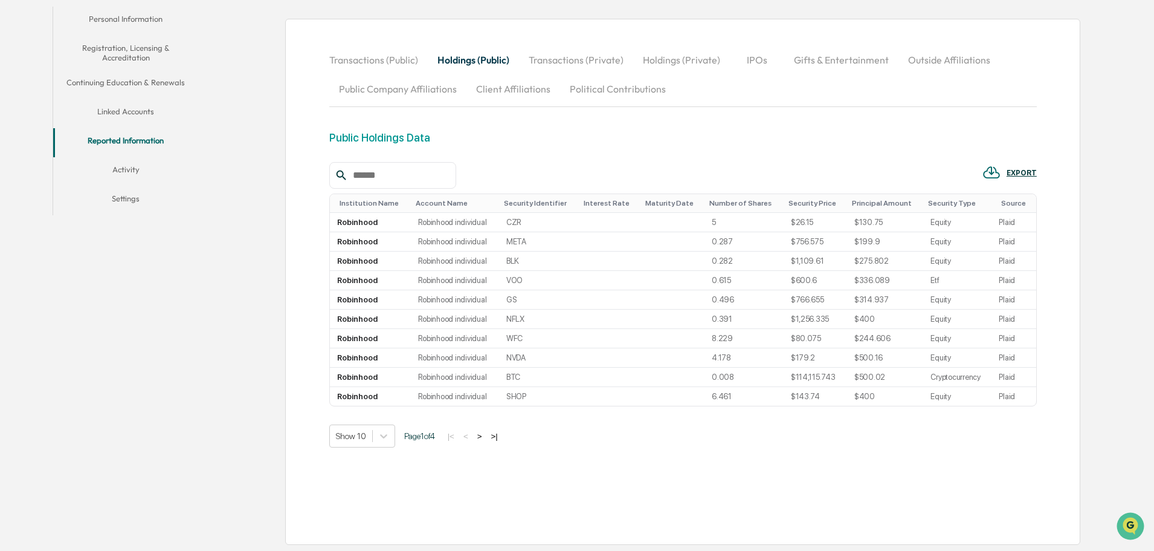
click at [854, 201] on div "Principal Amount" at bounding box center [885, 203] width 66 height 8
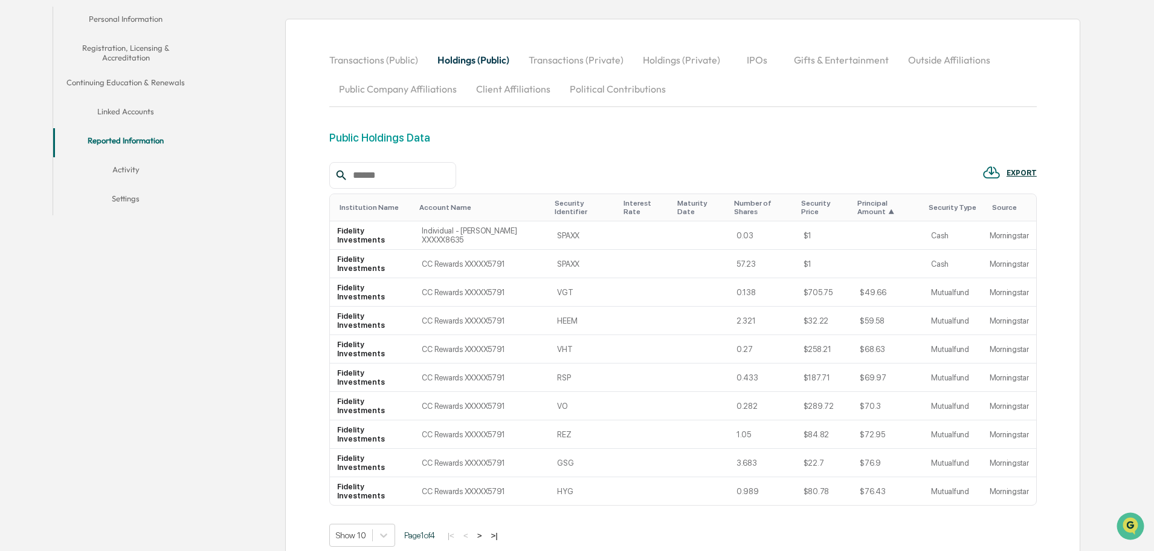
click at [858, 201] on div "Principal Amount ▲" at bounding box center [889, 207] width 62 height 17
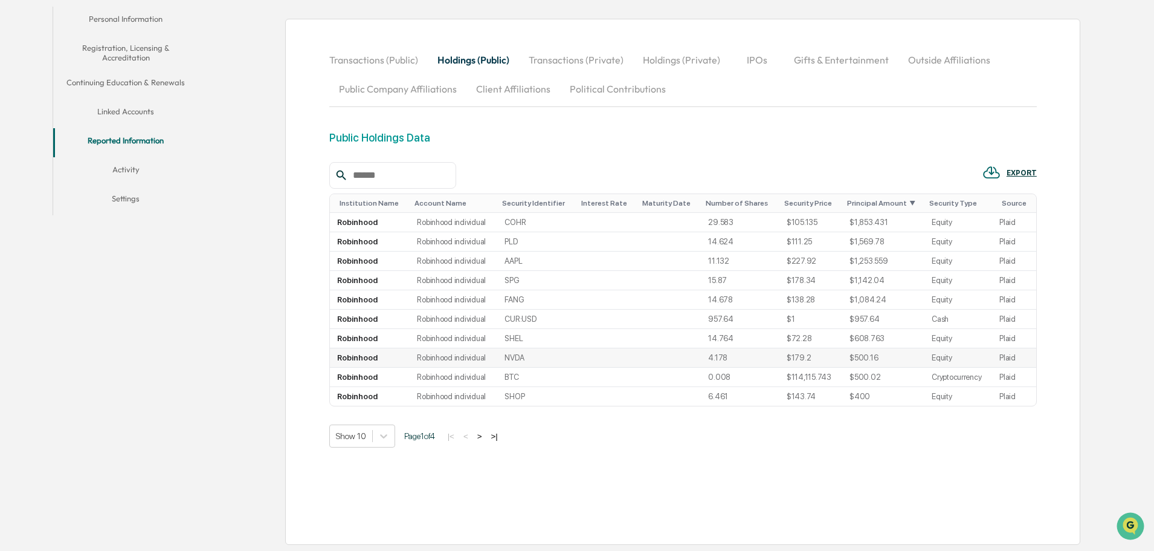
scroll to position [0, 0]
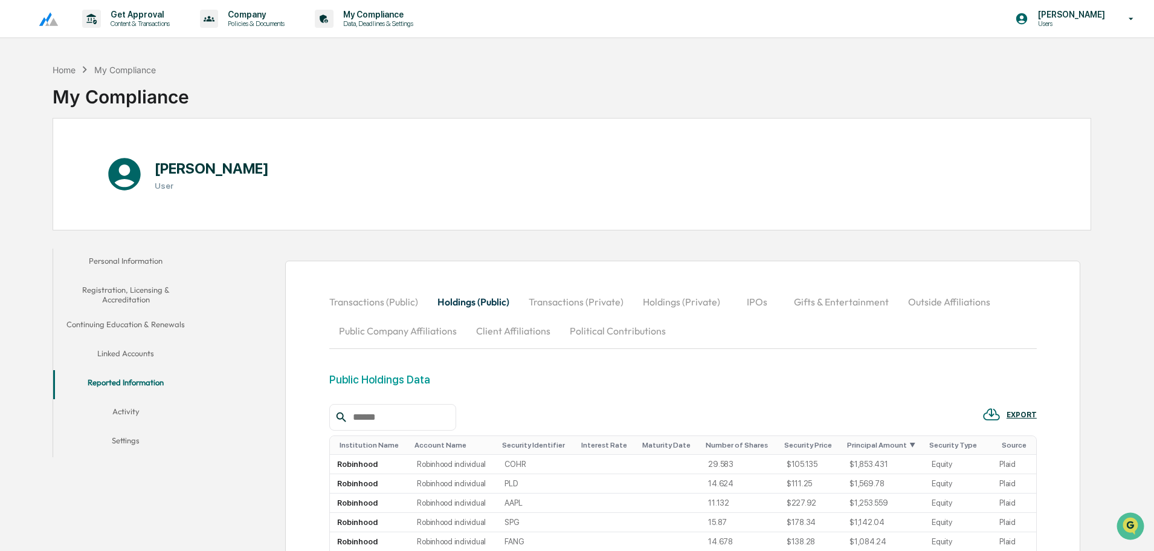
click at [597, 300] on button "Transactions (Private)" at bounding box center [576, 301] width 114 height 29
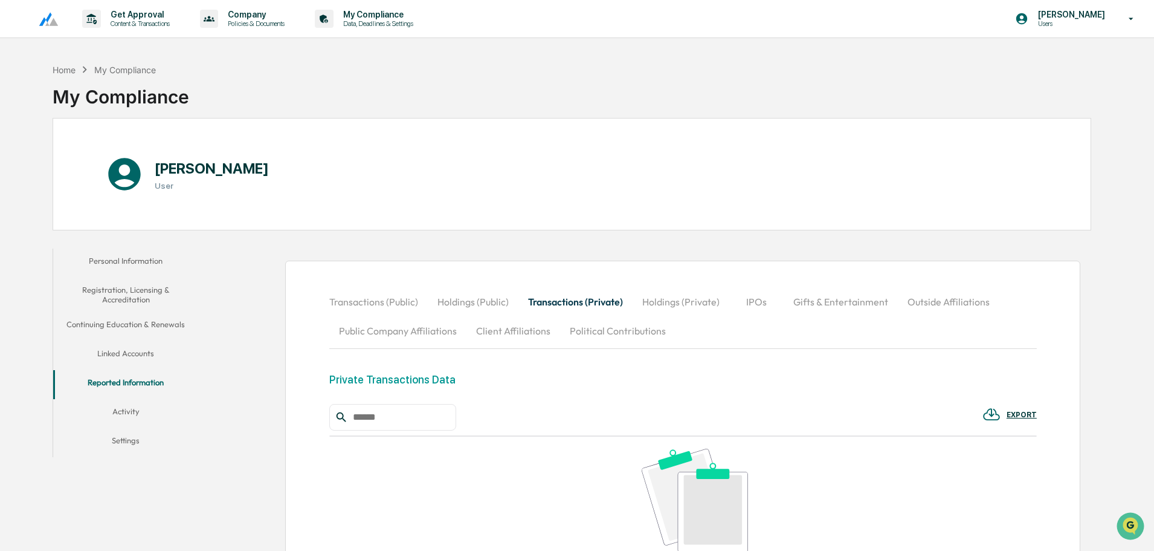
click at [123, 403] on button "Activity" at bounding box center [125, 413] width 145 height 29
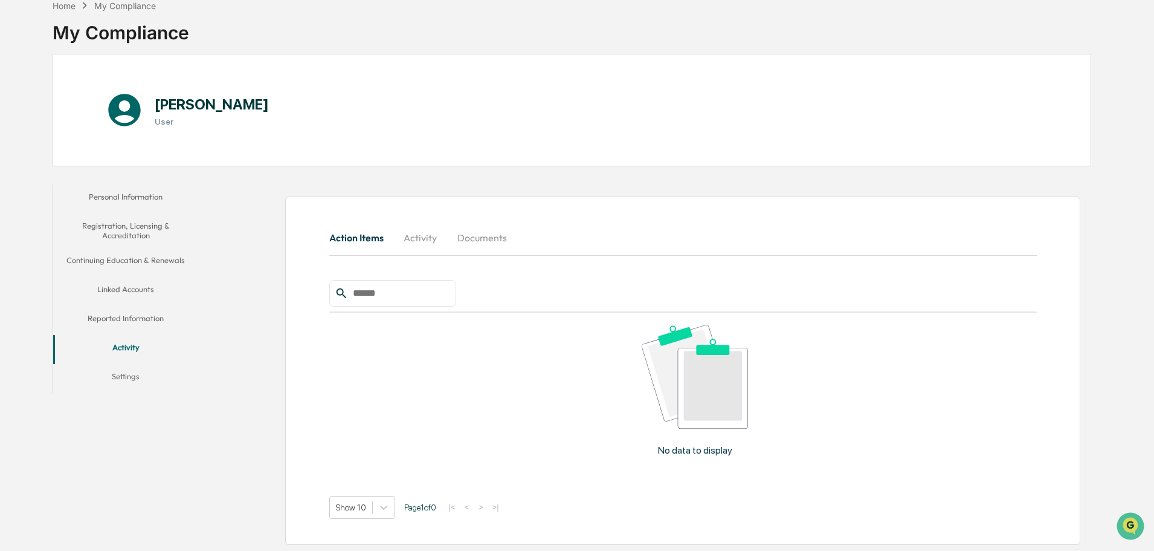
click at [424, 243] on button "Activity" at bounding box center [420, 237] width 54 height 29
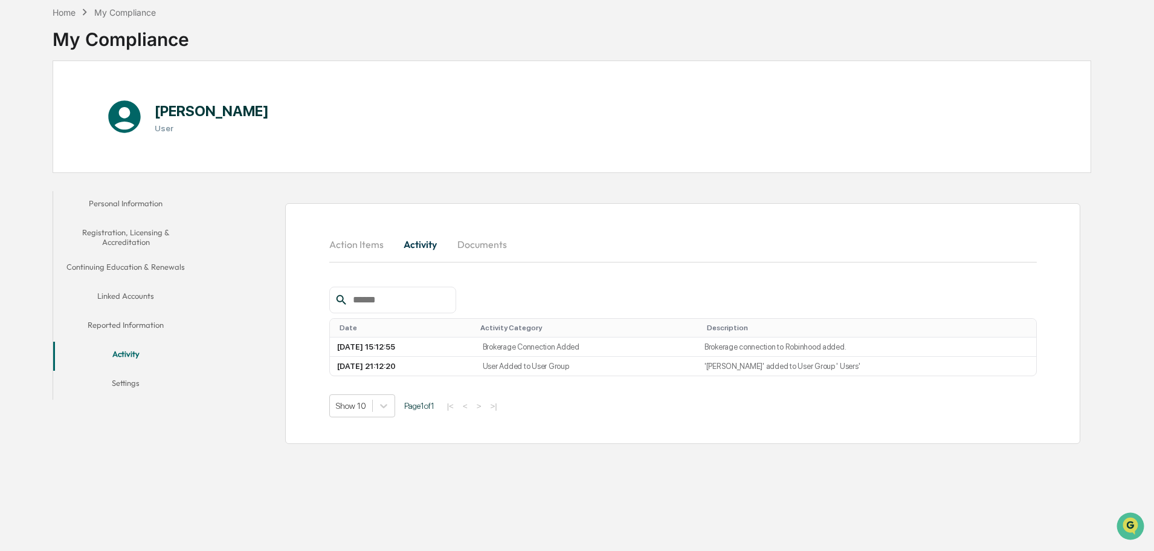
click at [488, 239] on button "Documents" at bounding box center [482, 244] width 69 height 29
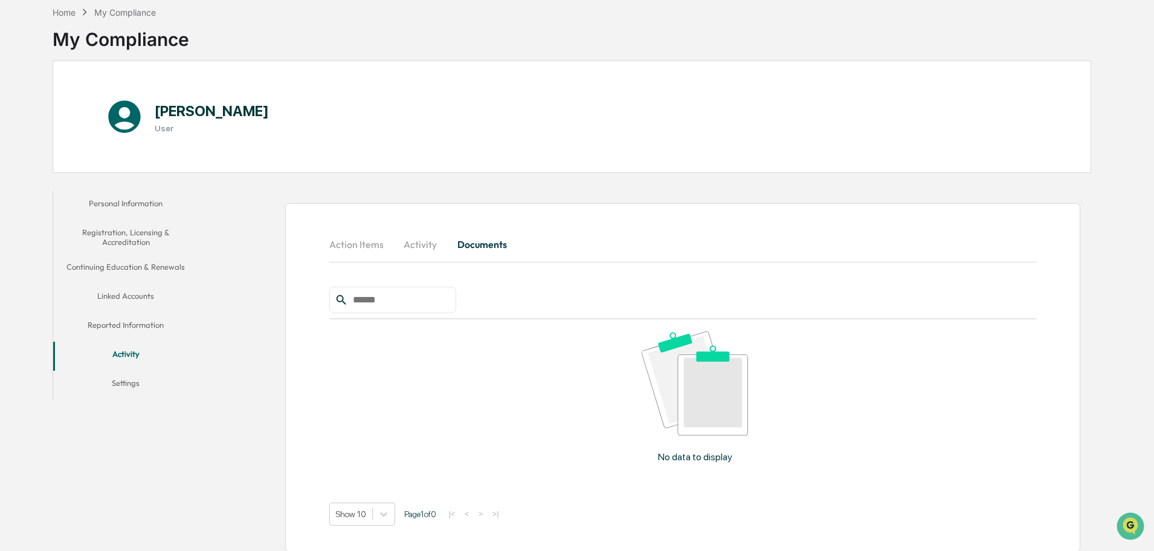
click at [363, 239] on button "Action Items" at bounding box center [361, 244] width 64 height 29
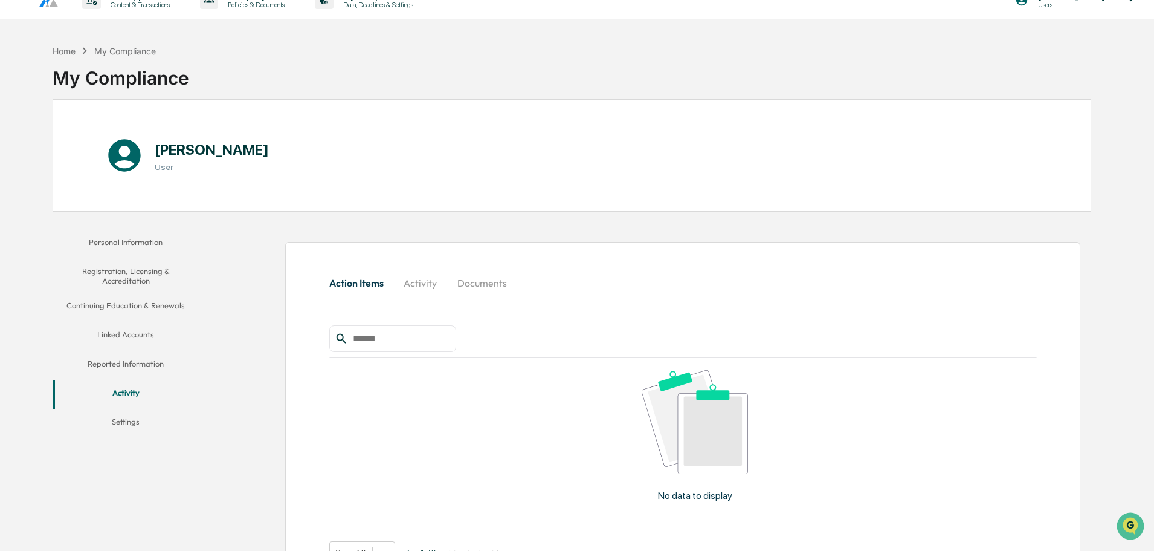
scroll to position [0, 0]
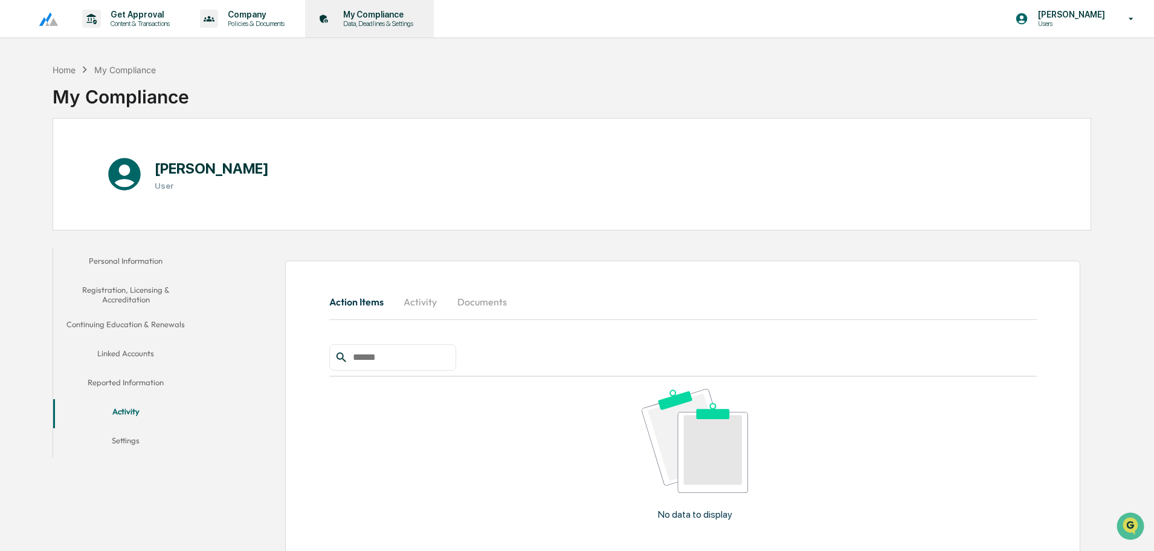
click at [334, 22] on icon at bounding box center [324, 19] width 19 height 19
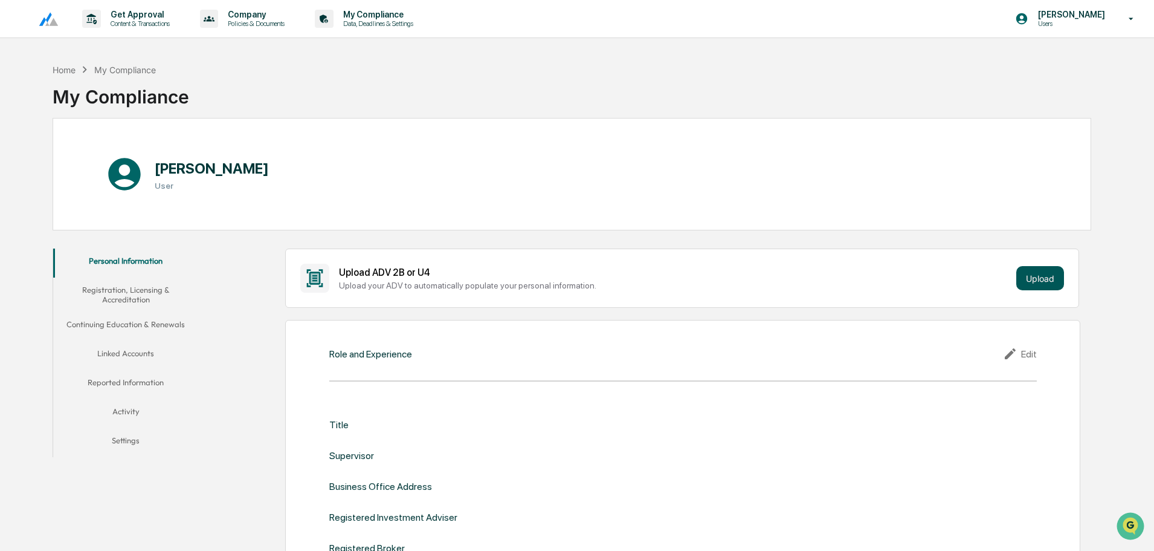
click at [1049, 277] on button "Upload" at bounding box center [1041, 278] width 48 height 24
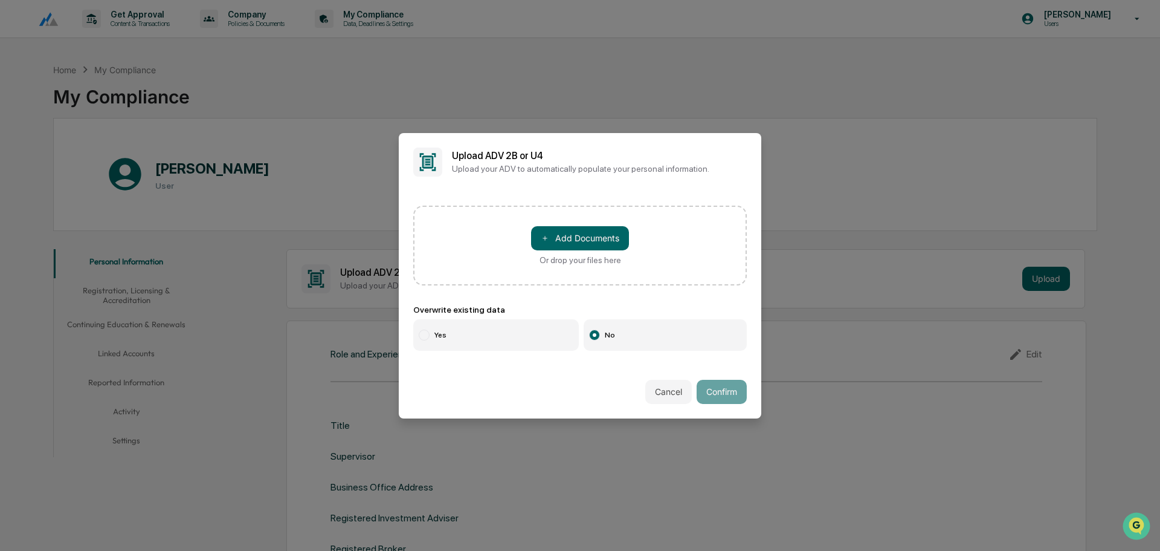
click at [481, 337] on label "Yes" at bounding box center [496, 334] width 166 height 31
click at [626, 337] on label "No" at bounding box center [666, 334] width 164 height 31
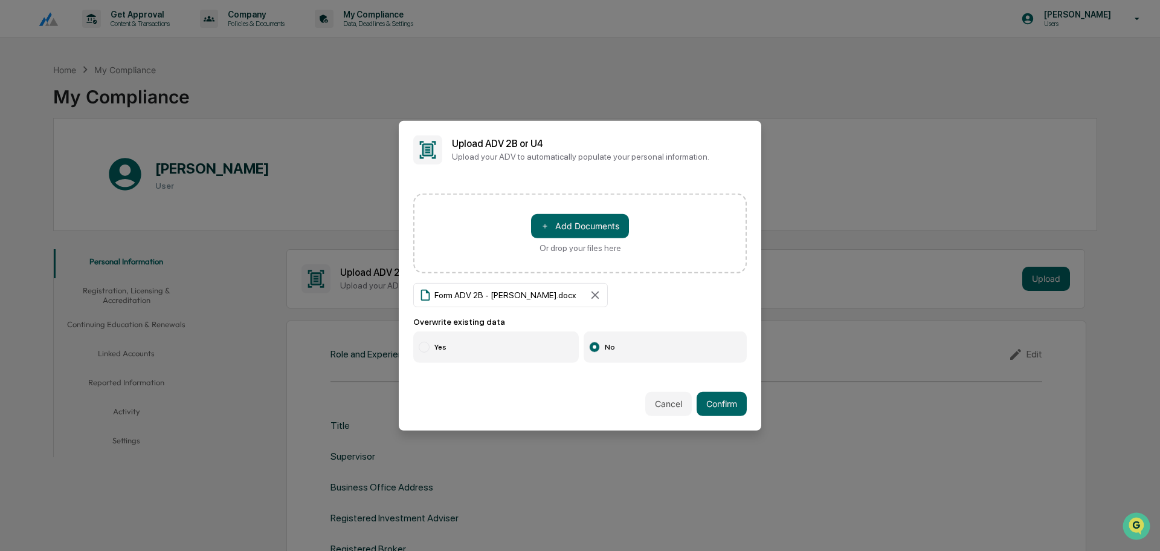
click at [406, 336] on div "＋ Add Documents Or drop your files here Form ADV 2B - Eduardo Fletes.docx Overw…" at bounding box center [580, 277] width 363 height 198
click at [436, 341] on label "Yes" at bounding box center [496, 346] width 166 height 31
click at [721, 404] on button "Confirm" at bounding box center [722, 404] width 50 height 24
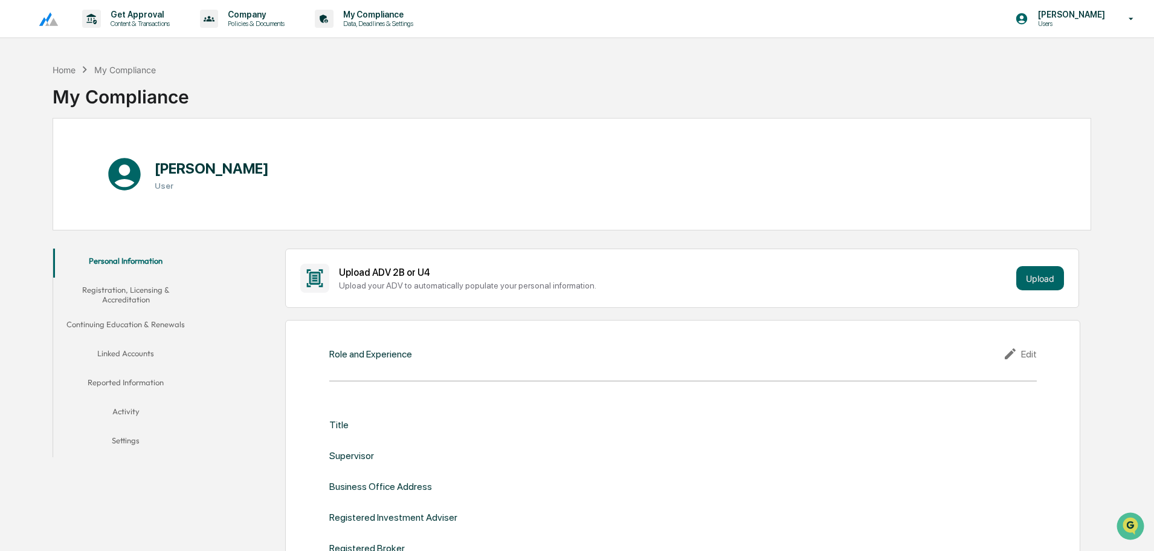
click at [733, 402] on div "Title Supervisor Business Office Address Registered Investment Adviser Register…" at bounding box center [683, 518] width 708 height 234
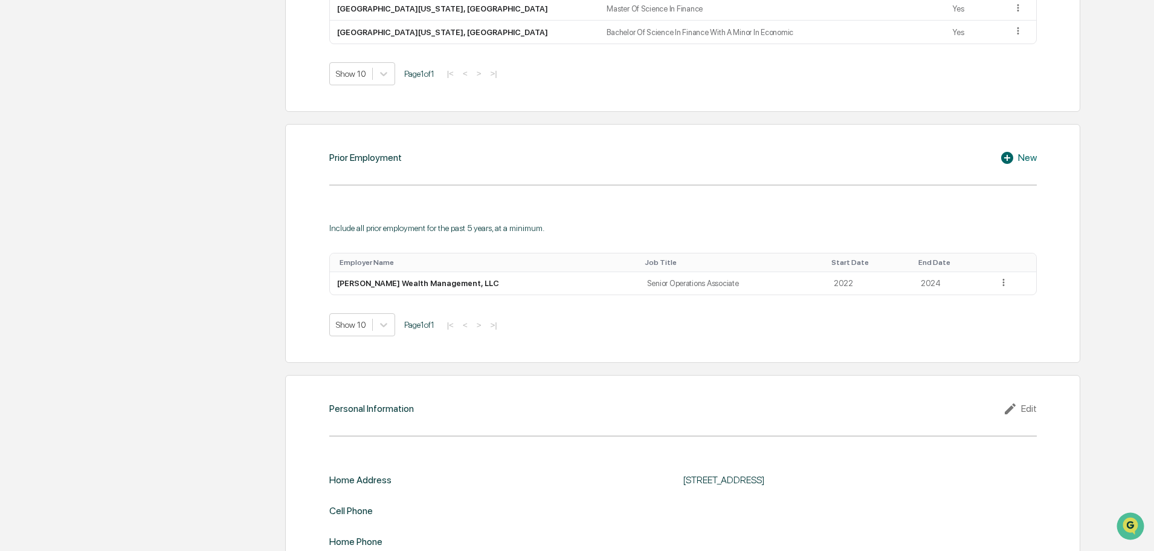
scroll to position [872, 0]
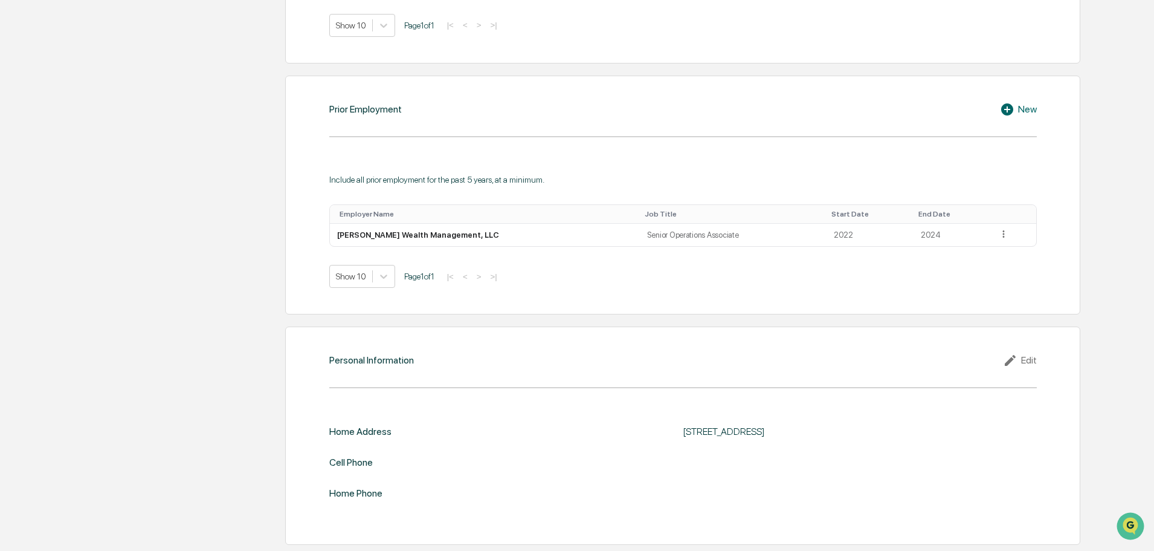
click at [1008, 361] on icon at bounding box center [1012, 360] width 18 height 15
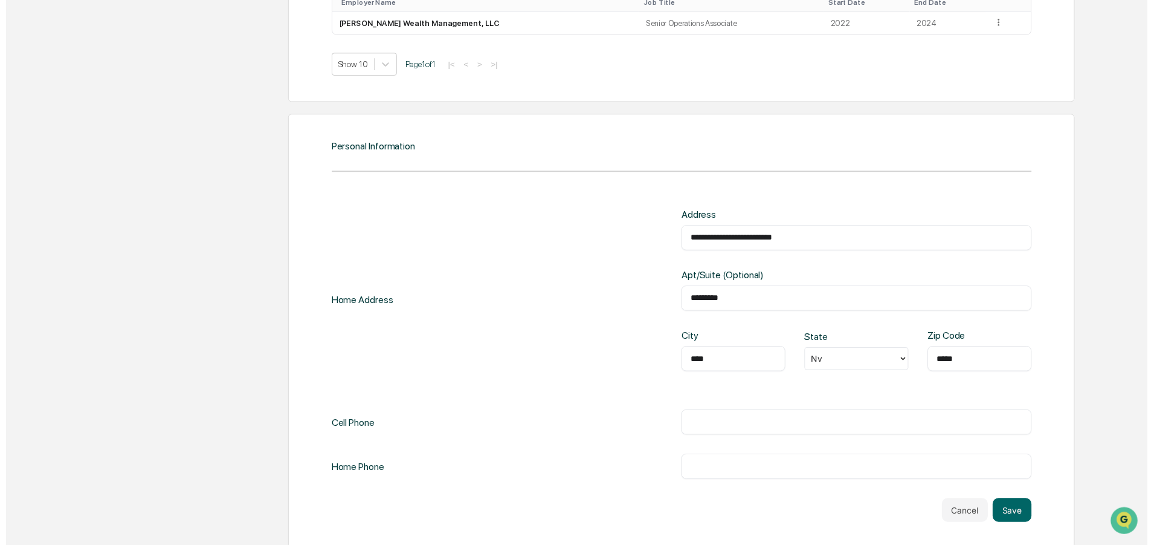
scroll to position [1093, 0]
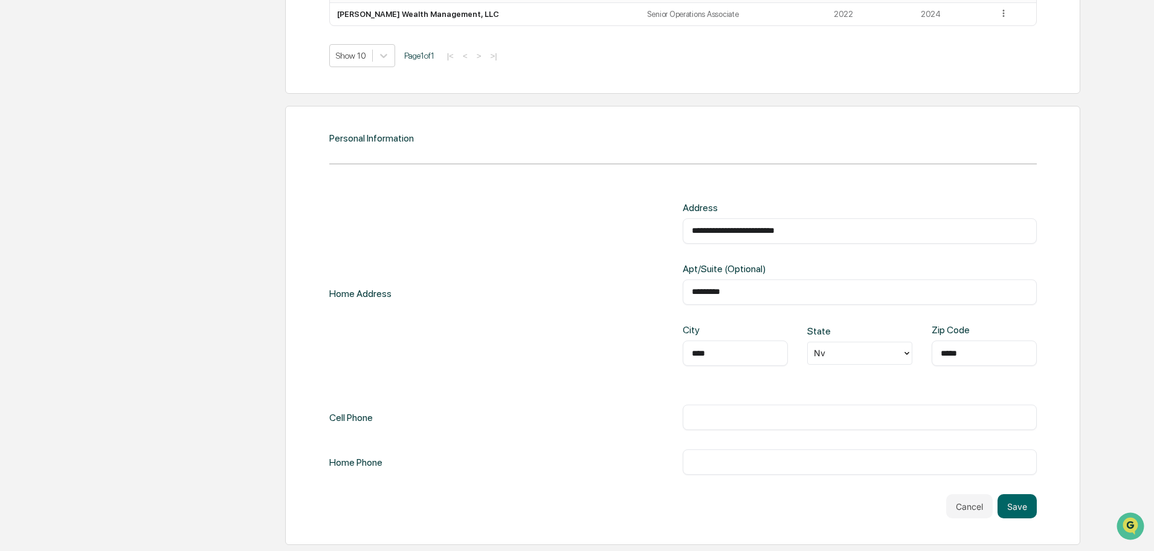
click at [799, 233] on input "**********" at bounding box center [860, 231] width 336 height 12
type input "**********"
click at [772, 286] on input "*********" at bounding box center [860, 292] width 336 height 12
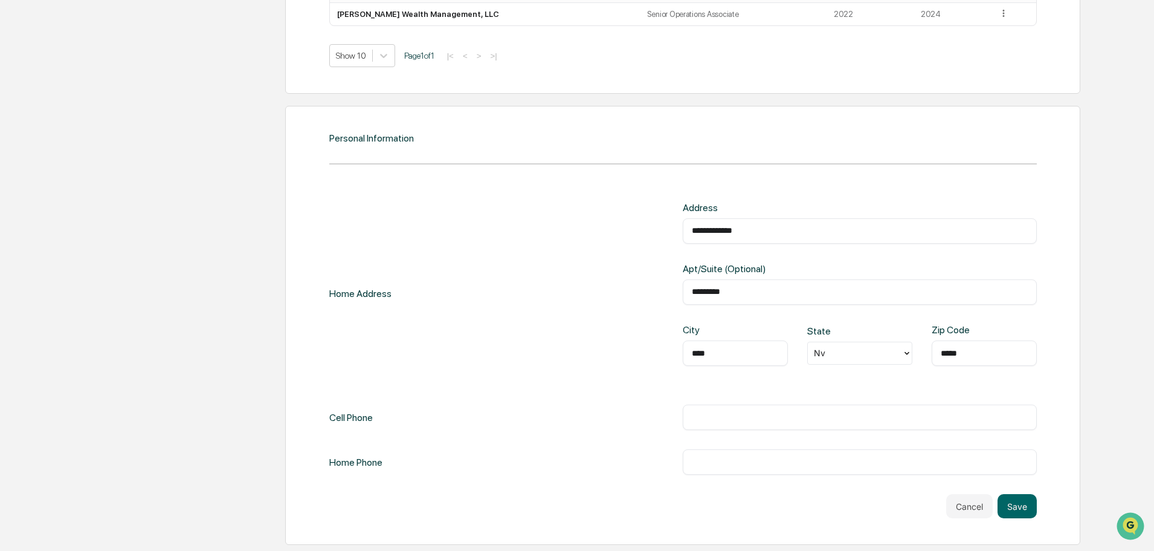
click at [772, 286] on input "*********" at bounding box center [860, 292] width 336 height 12
type input "*"
click at [765, 354] on input "****" at bounding box center [735, 353] width 87 height 12
type input "******"
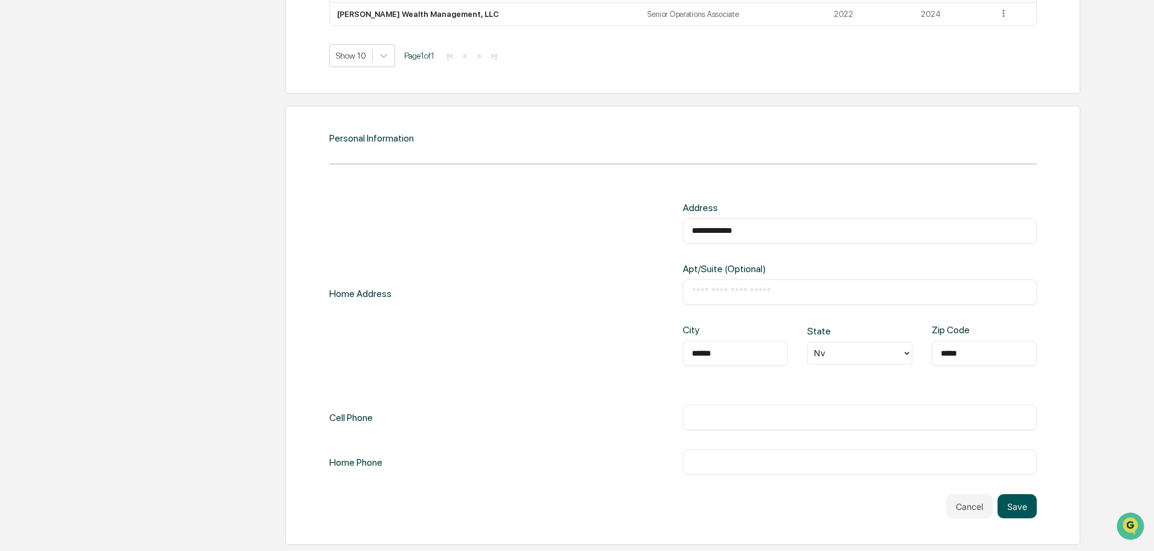
type input "*****"
click at [1014, 514] on button "Save" at bounding box center [1017, 506] width 39 height 24
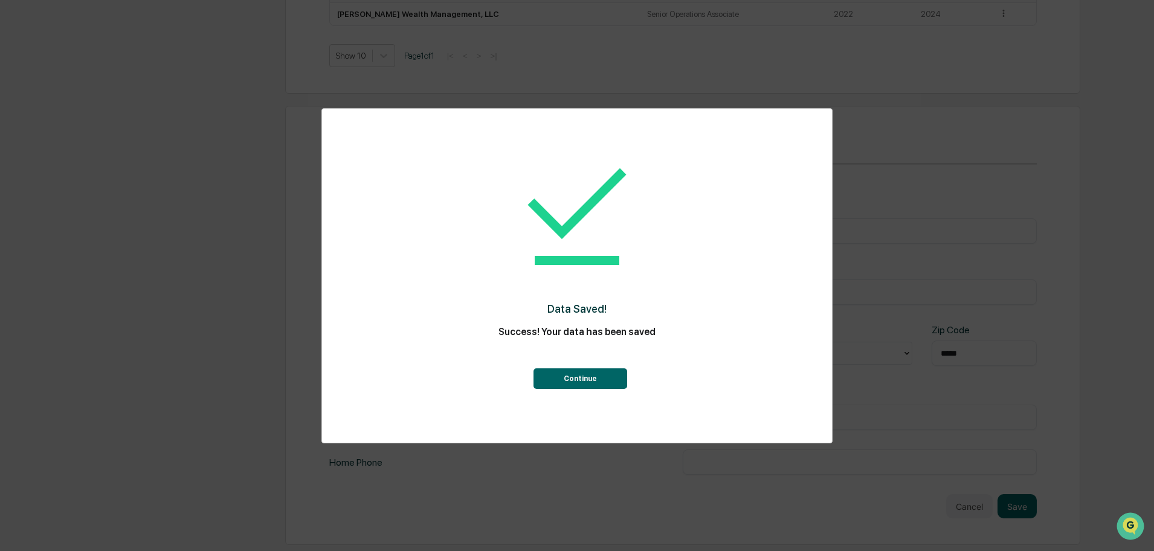
click at [584, 376] on button "Continue" at bounding box center [581, 378] width 94 height 21
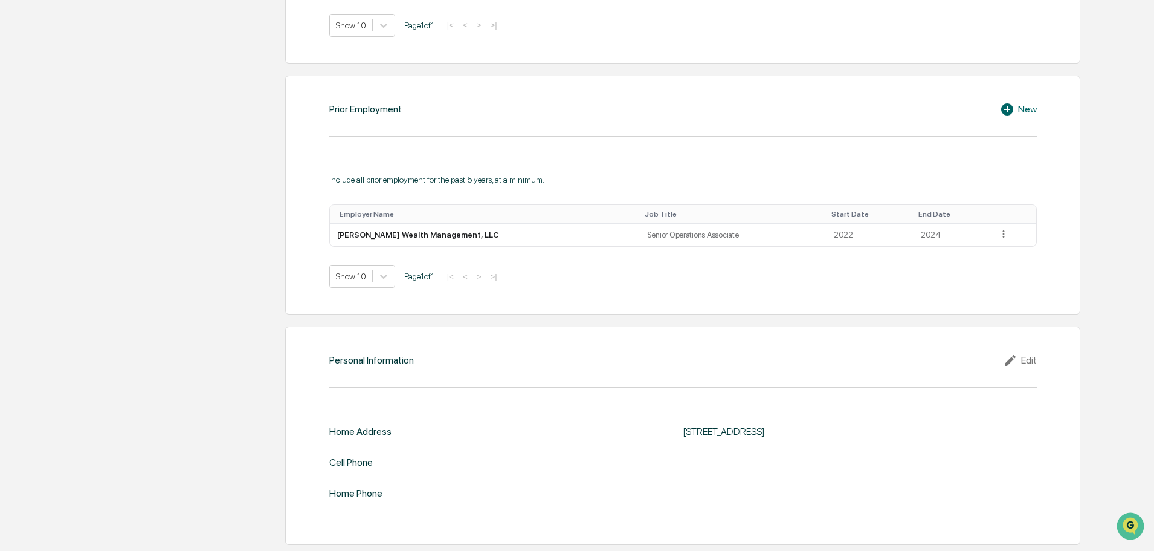
click at [1017, 354] on icon at bounding box center [1012, 360] width 18 height 15
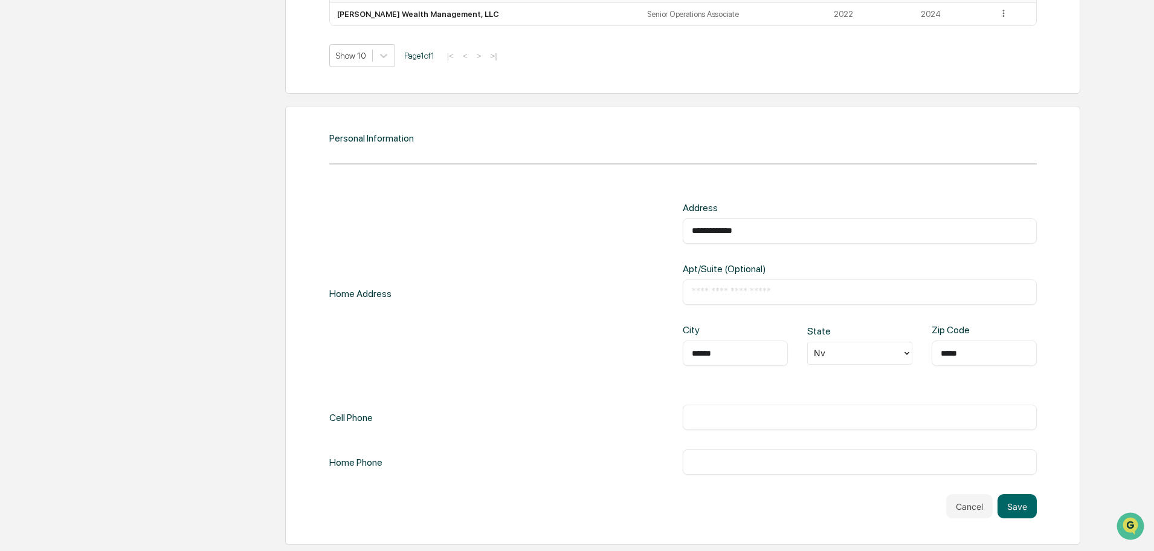
click at [701, 418] on input "text" at bounding box center [860, 417] width 336 height 12
type input "**********"
click at [1017, 500] on button "Save" at bounding box center [1017, 506] width 39 height 24
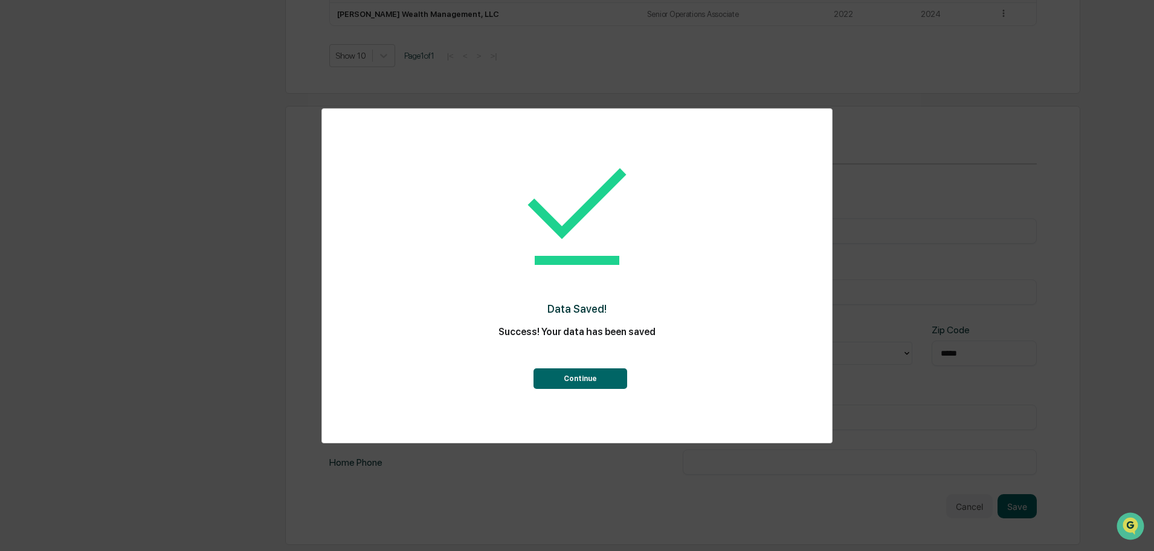
click at [606, 381] on button "Continue" at bounding box center [581, 378] width 94 height 21
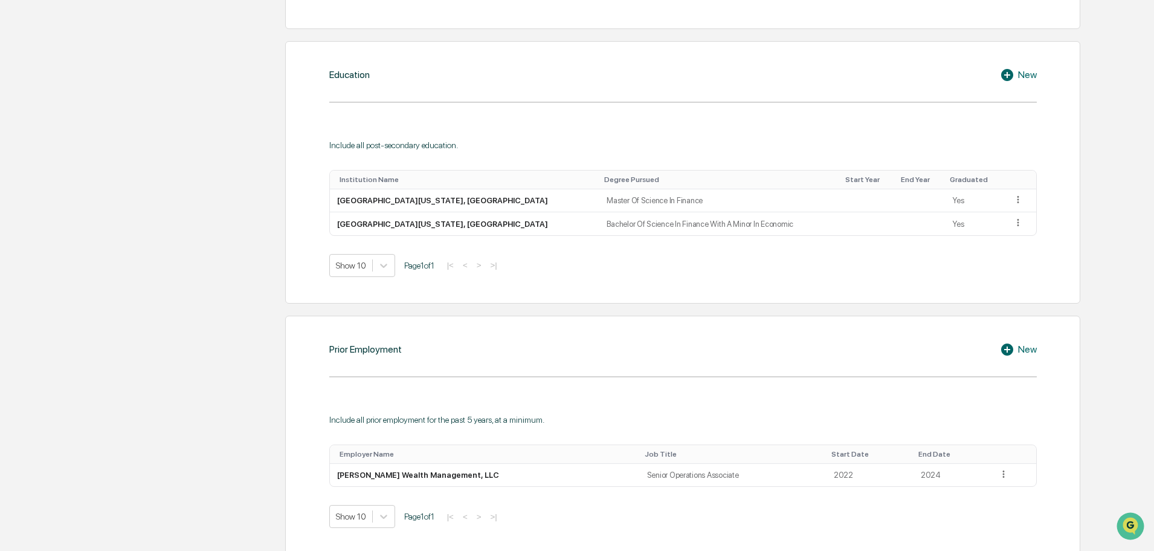
scroll to position [525, 0]
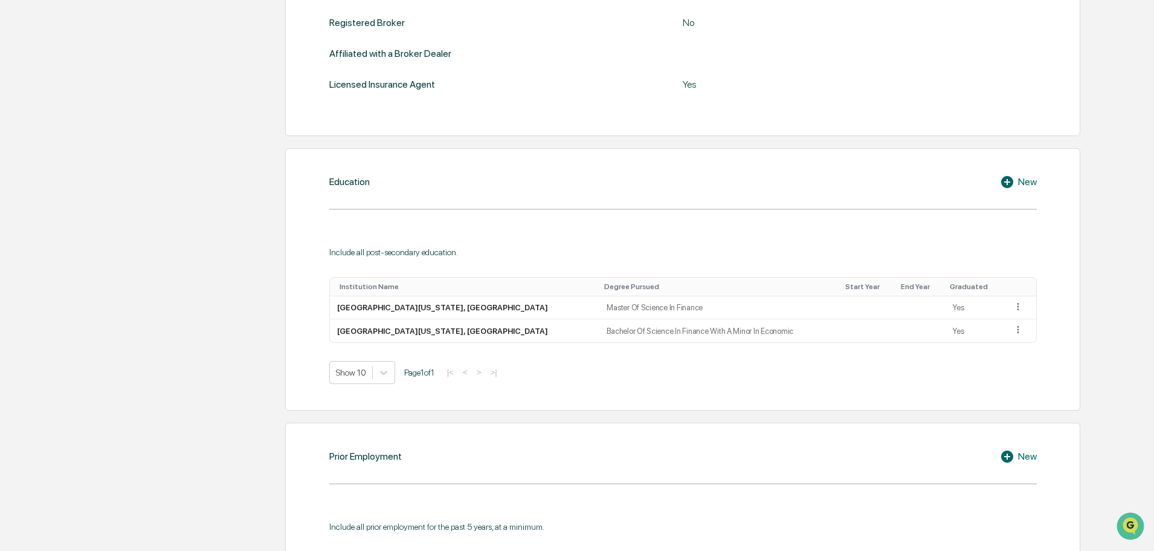
click at [1007, 187] on icon at bounding box center [1008, 182] width 12 height 12
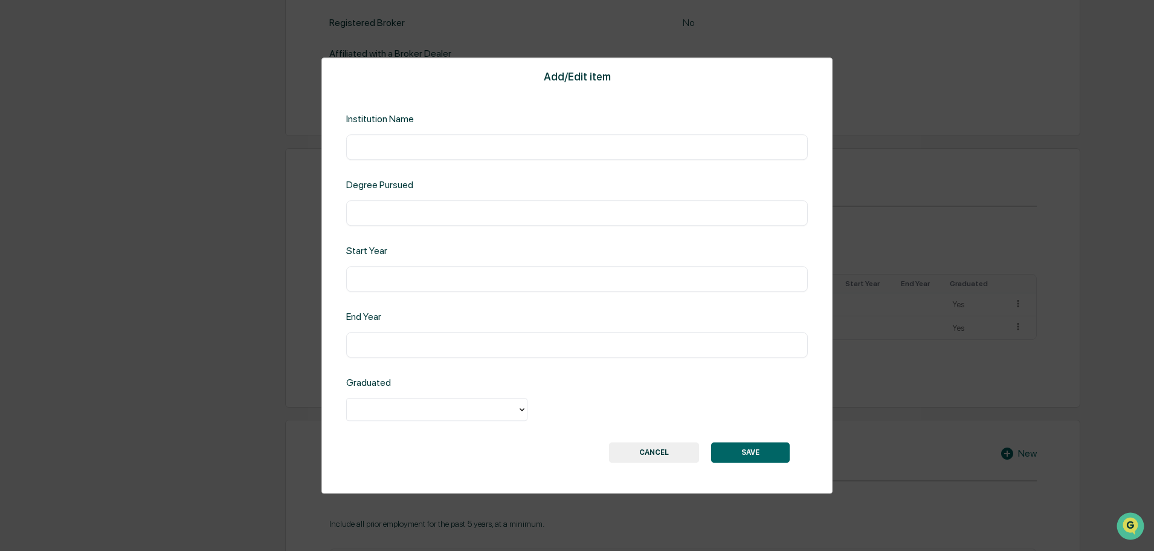
click at [494, 154] on div "​" at bounding box center [577, 146] width 462 height 25
drag, startPoint x: 488, startPoint y: 149, endPoint x: 473, endPoint y: 147, distance: 14.6
click at [487, 148] on input "text" at bounding box center [577, 147] width 444 height 12
type input "**********"
click at [401, 209] on input "text" at bounding box center [577, 213] width 444 height 12
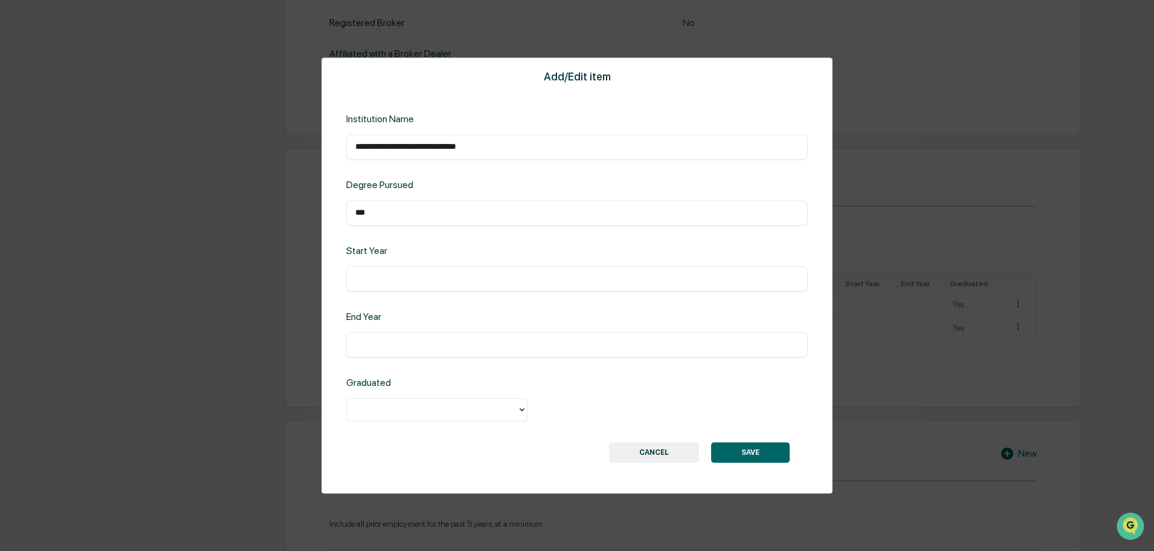
type input "***"
click at [662, 451] on button "CANCEL" at bounding box center [654, 452] width 90 height 21
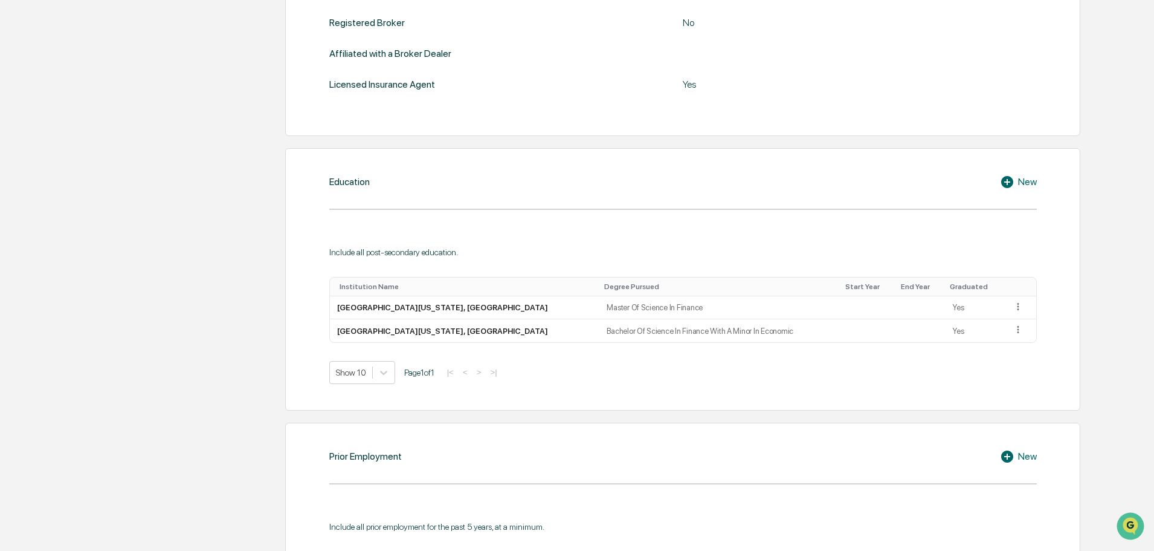
click at [1021, 183] on div "New" at bounding box center [1018, 182] width 37 height 15
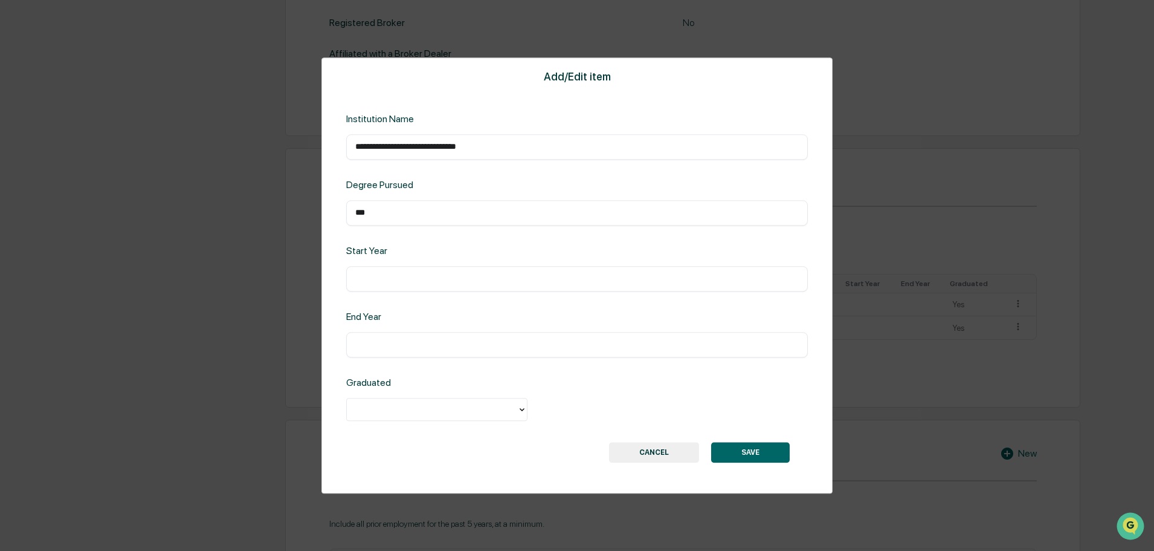
click at [496, 214] on input "***" at bounding box center [577, 213] width 444 height 12
type input "**********"
click at [499, 274] on input "text" at bounding box center [577, 279] width 444 height 12
type input "****"
click at [453, 334] on div "​" at bounding box center [577, 344] width 462 height 25
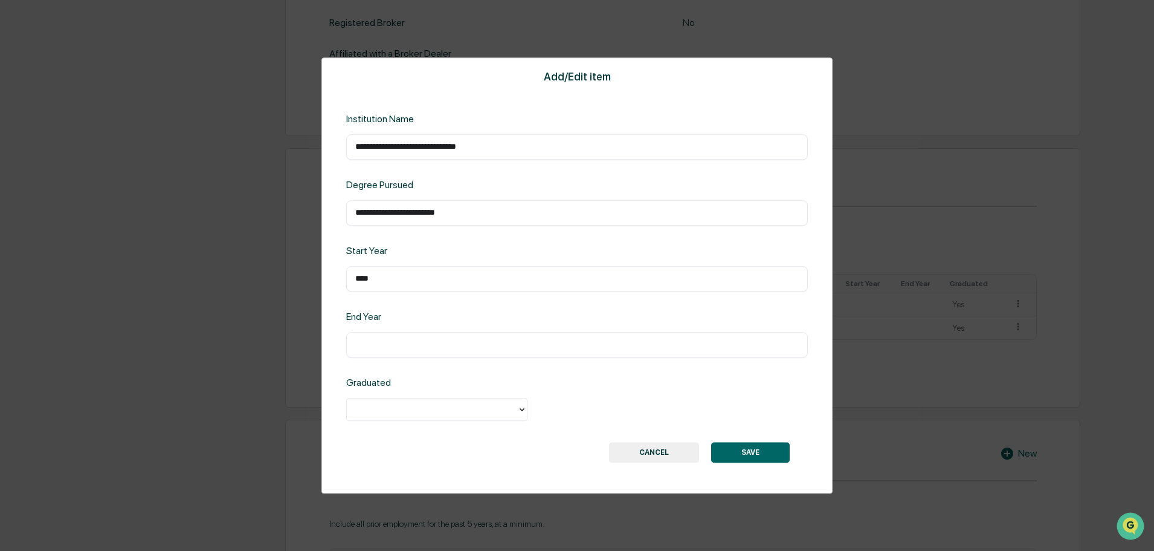
click at [448, 342] on input "text" at bounding box center [577, 344] width 444 height 12
type input "****"
click at [479, 418] on div at bounding box center [432, 409] width 170 height 19
click at [478, 432] on div "Yes" at bounding box center [436, 437] width 181 height 24
click at [748, 449] on button "SAVE" at bounding box center [750, 452] width 79 height 21
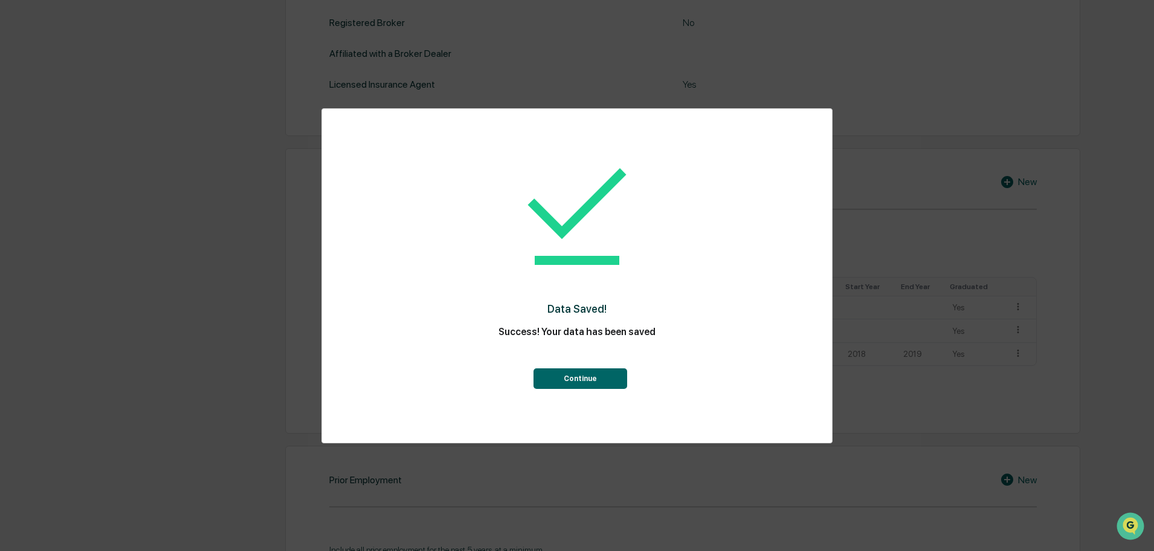
click at [618, 389] on button "Continue" at bounding box center [581, 378] width 94 height 21
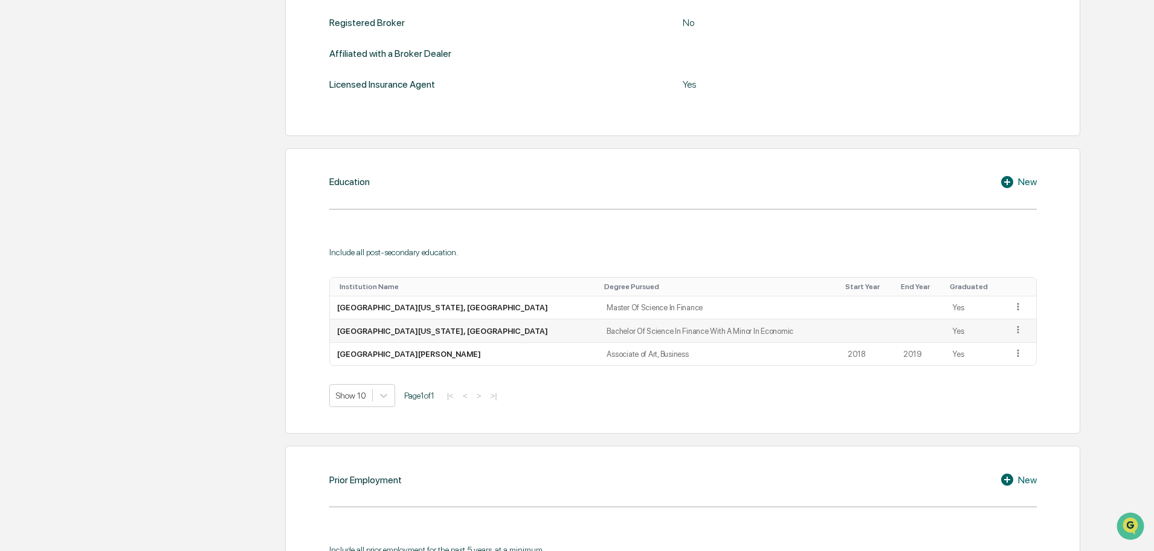
click at [1013, 330] on icon at bounding box center [1018, 329] width 11 height 11
click at [1007, 341] on div "Edit" at bounding box center [1004, 346] width 39 height 19
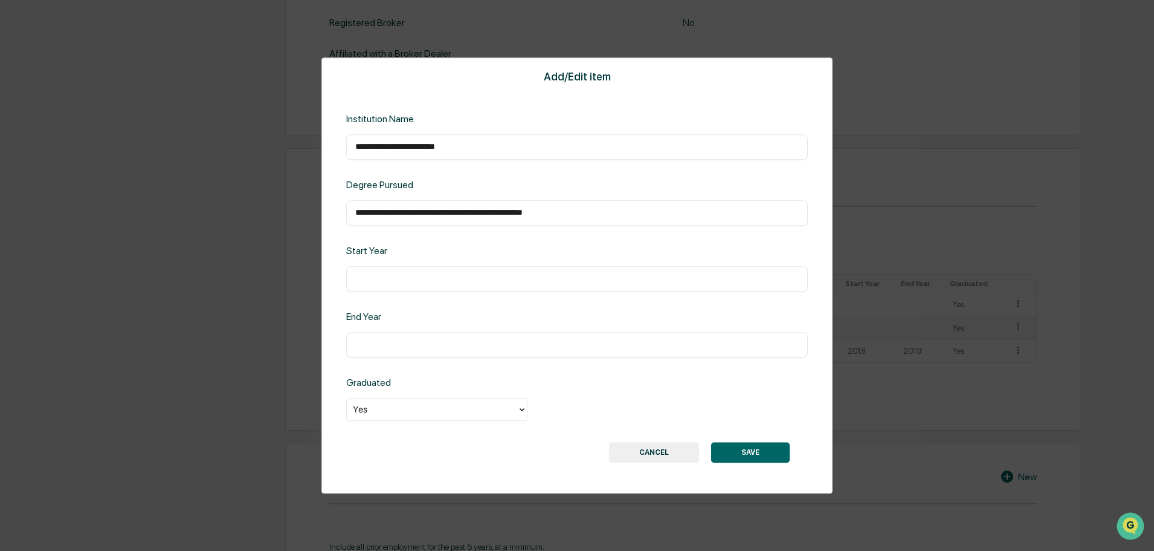
click at [519, 291] on div "​" at bounding box center [577, 278] width 462 height 25
click at [513, 280] on input "text" at bounding box center [577, 279] width 444 height 12
type input "****"
click at [463, 346] on input "text" at bounding box center [577, 344] width 444 height 12
type input "****"
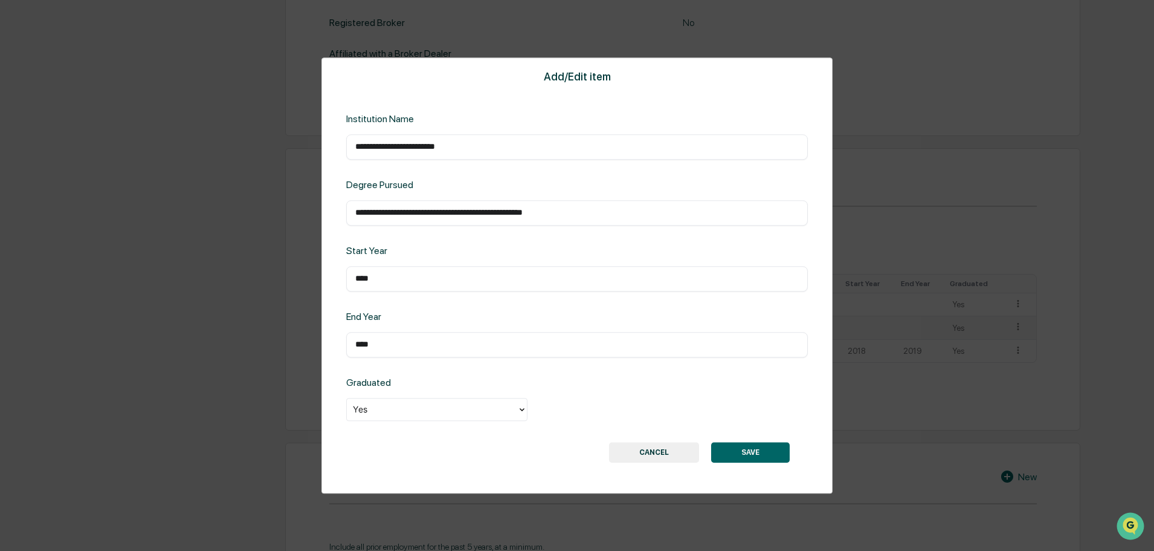
click at [735, 448] on button "SAVE" at bounding box center [750, 452] width 79 height 21
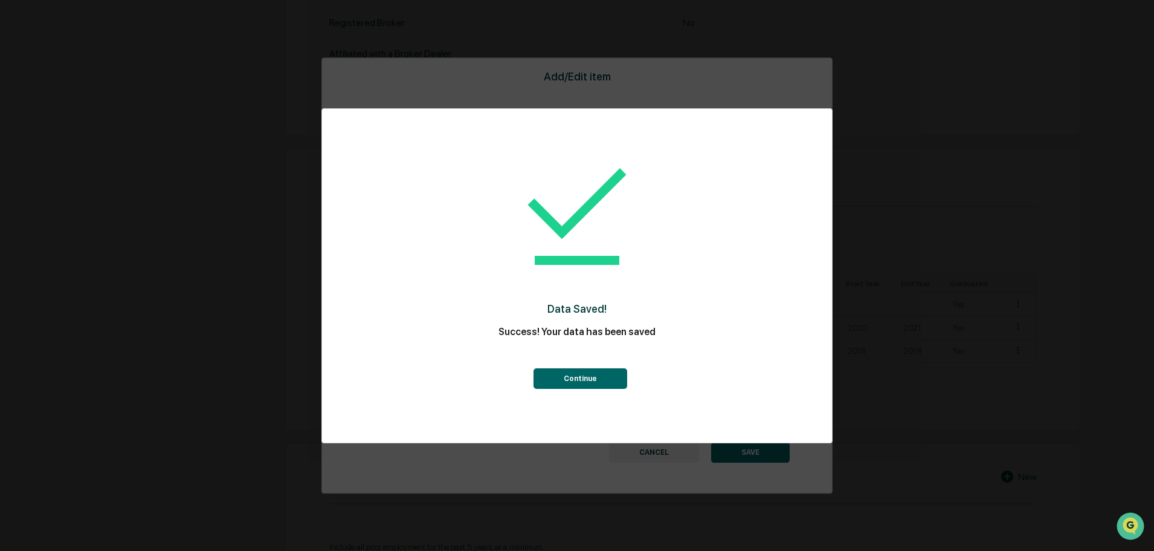
click at [612, 382] on button "Continue" at bounding box center [581, 378] width 94 height 21
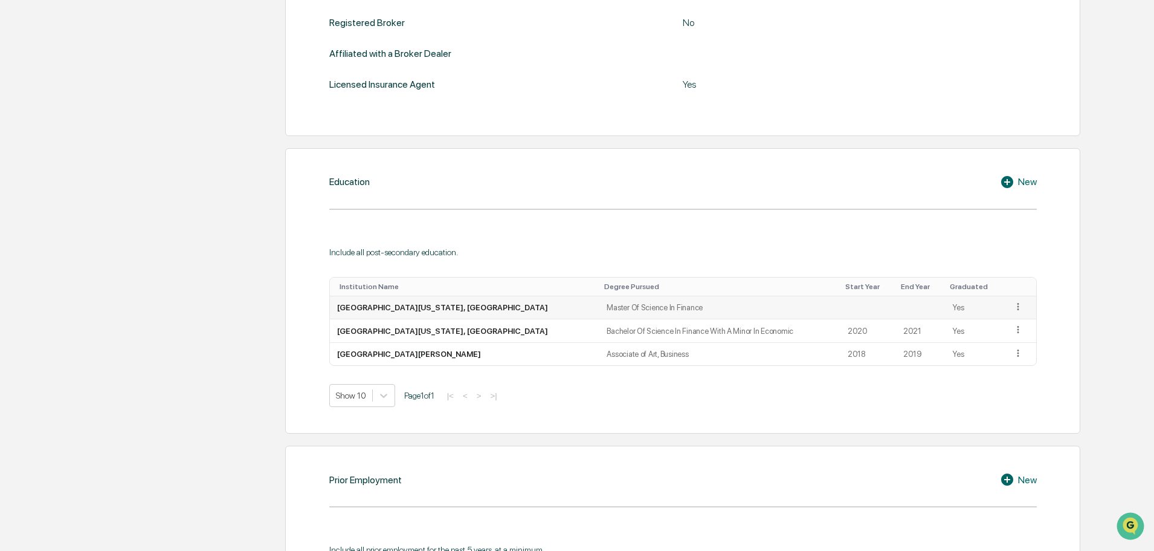
click at [1013, 304] on icon at bounding box center [1018, 306] width 11 height 11
click at [991, 319] on div "Edit" at bounding box center [1004, 323] width 39 height 19
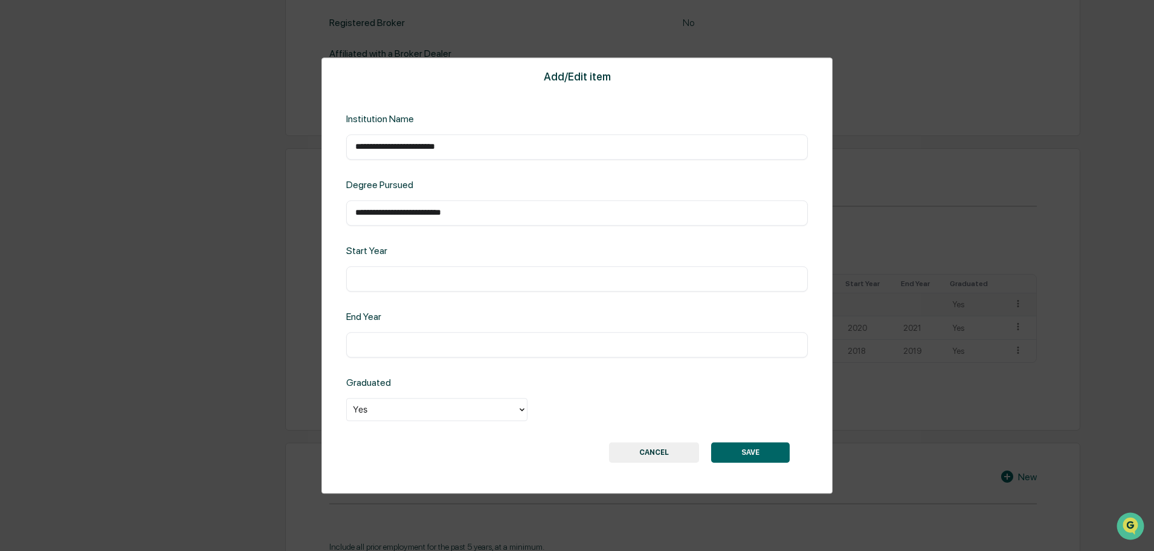
click at [498, 293] on div "**********" at bounding box center [577, 275] width 511 height 436
click at [491, 283] on input "text" at bounding box center [577, 279] width 444 height 12
type input "****"
click at [493, 343] on input "text" at bounding box center [577, 344] width 444 height 12
type input "****"
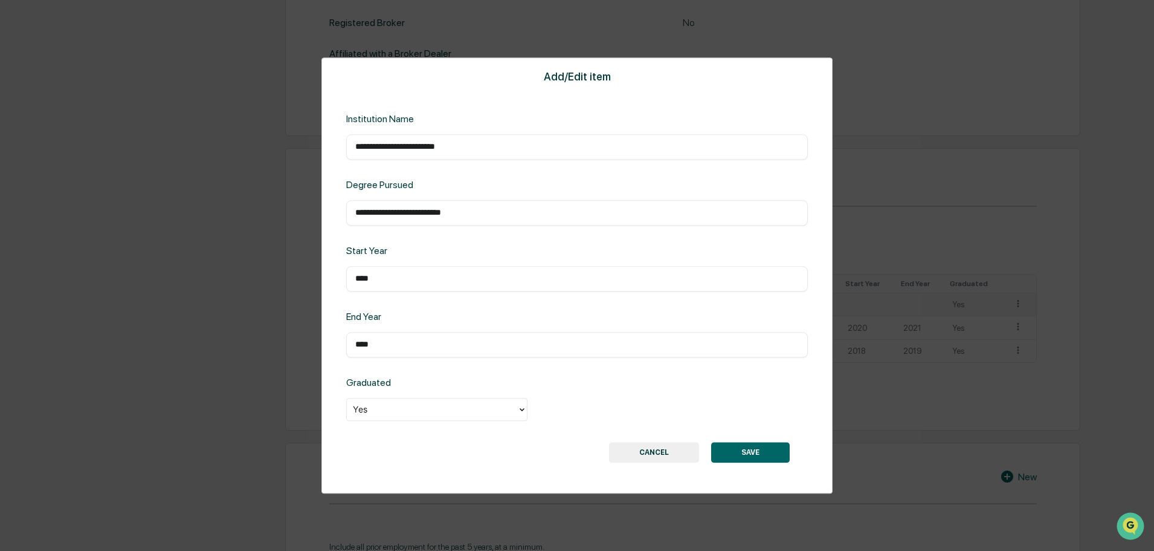
click at [765, 450] on button "SAVE" at bounding box center [750, 452] width 79 height 21
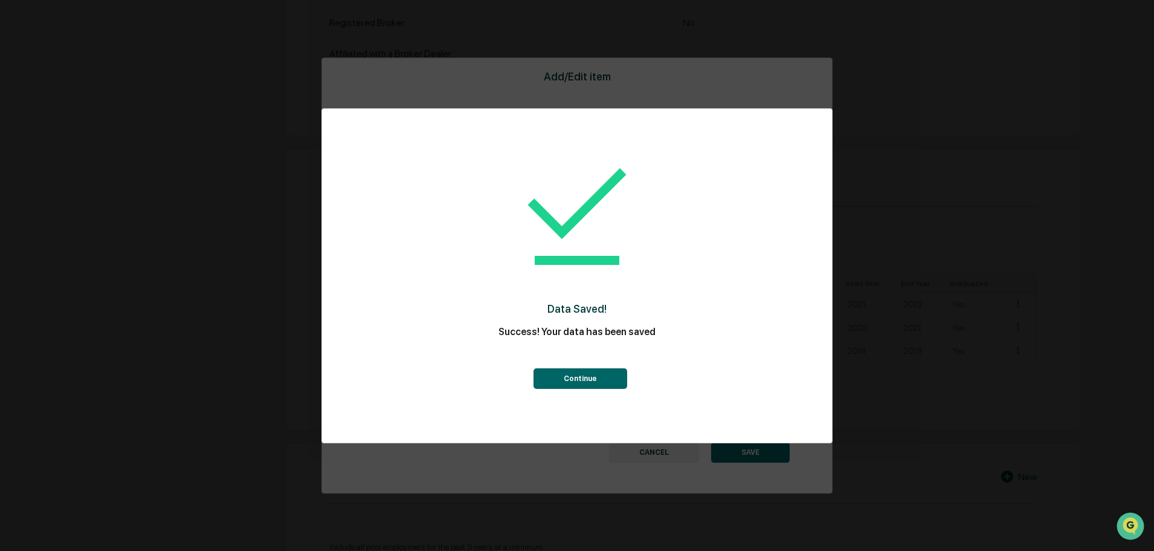
click at [614, 376] on button "Continue" at bounding box center [581, 378] width 94 height 21
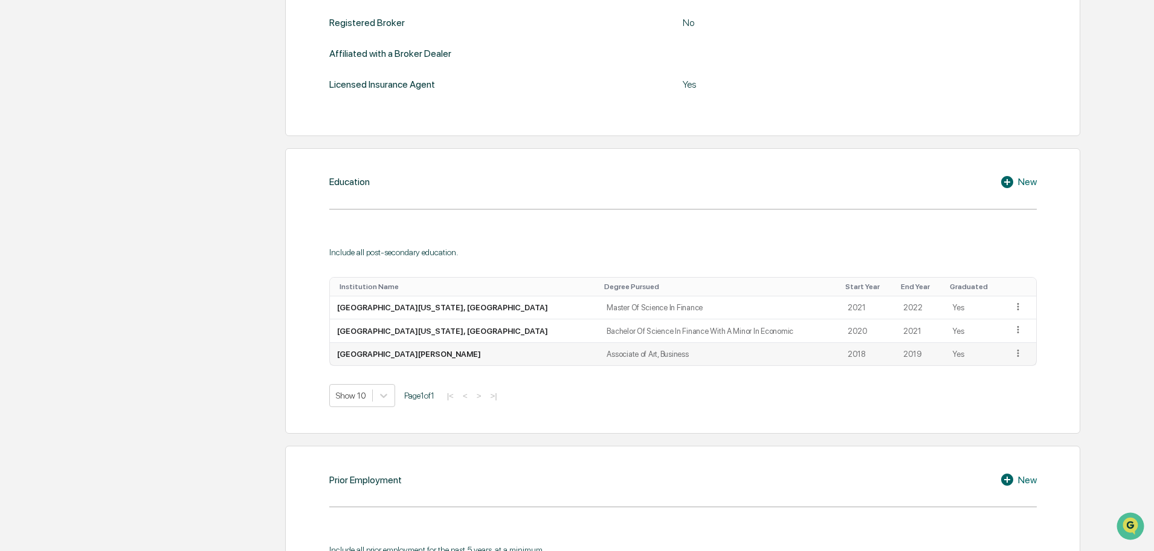
click at [1013, 348] on icon at bounding box center [1018, 353] width 11 height 11
click at [989, 364] on div "Edit" at bounding box center [1004, 369] width 39 height 19
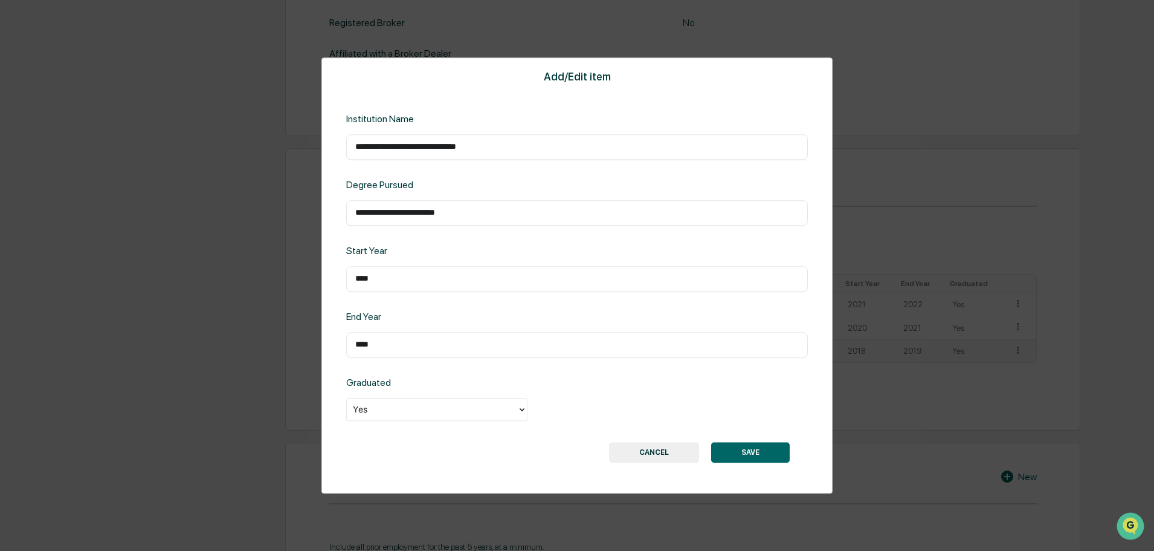
click at [400, 213] on input "**********" at bounding box center [577, 213] width 444 height 12
type input "**********"
click at [752, 450] on button "SAVE" at bounding box center [750, 452] width 79 height 21
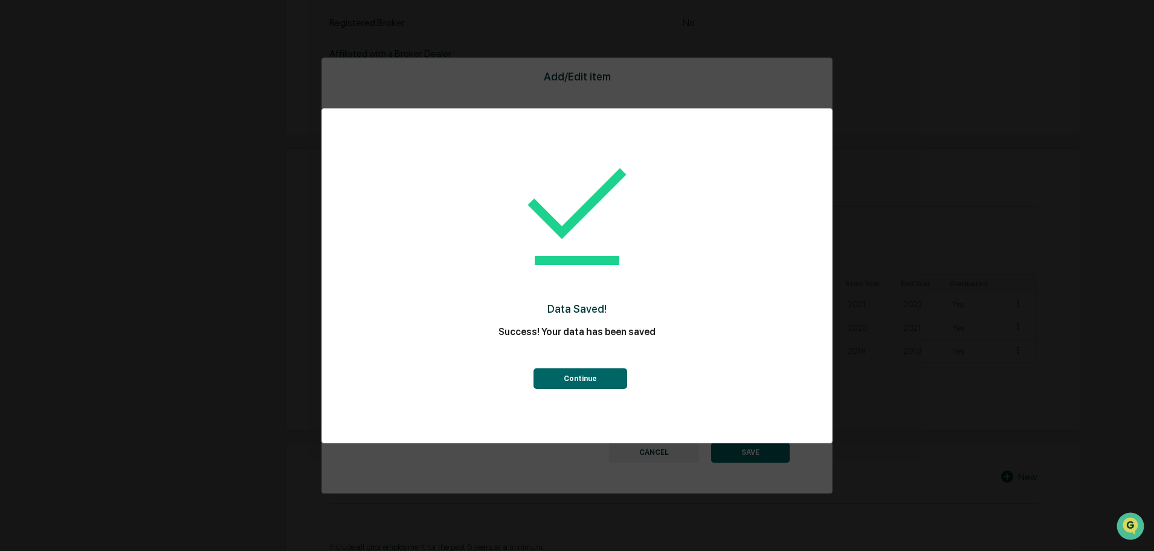
click at [572, 381] on button "Continue" at bounding box center [581, 378] width 94 height 21
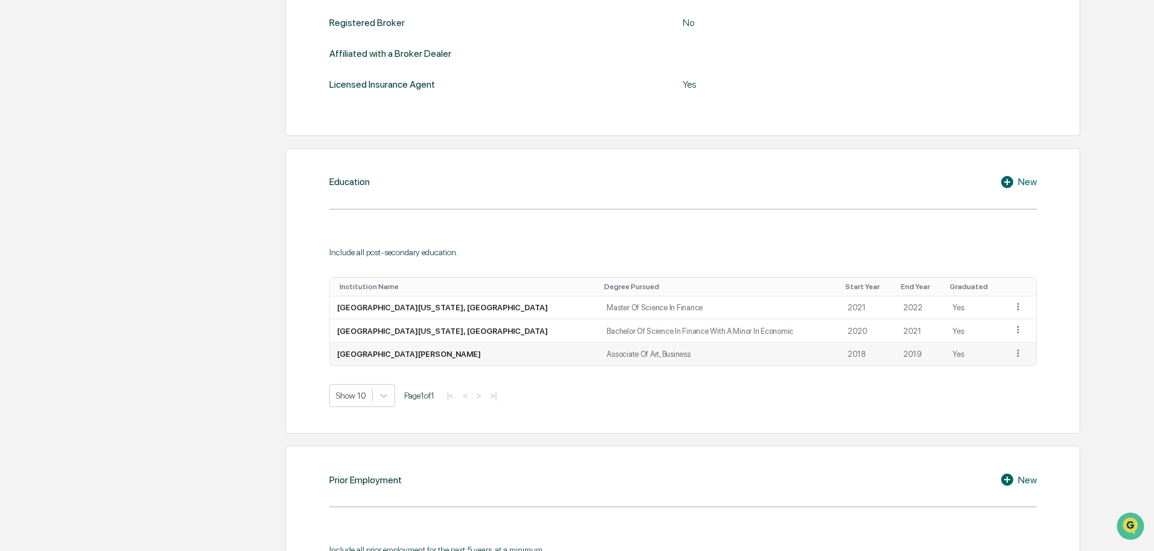
click at [1015, 357] on icon at bounding box center [1018, 353] width 11 height 11
click at [995, 371] on div "Edit" at bounding box center [1004, 369] width 39 height 19
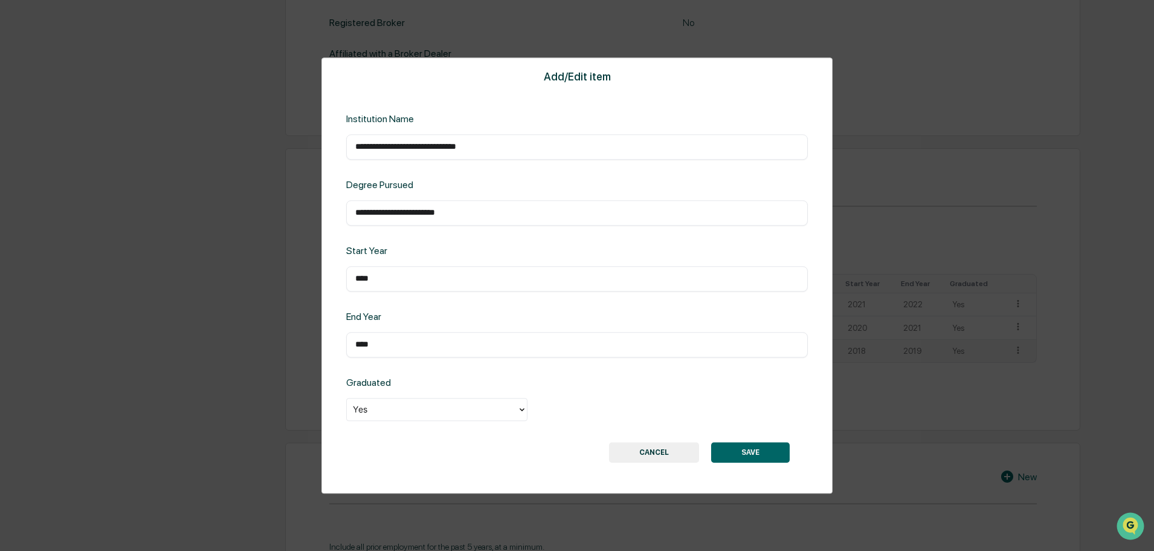
click at [419, 219] on div "**********" at bounding box center [577, 212] width 462 height 25
click at [419, 215] on input "**********" at bounding box center [577, 213] width 444 height 12
type input "**********"
click at [769, 442] on button "SAVE" at bounding box center [750, 452] width 79 height 21
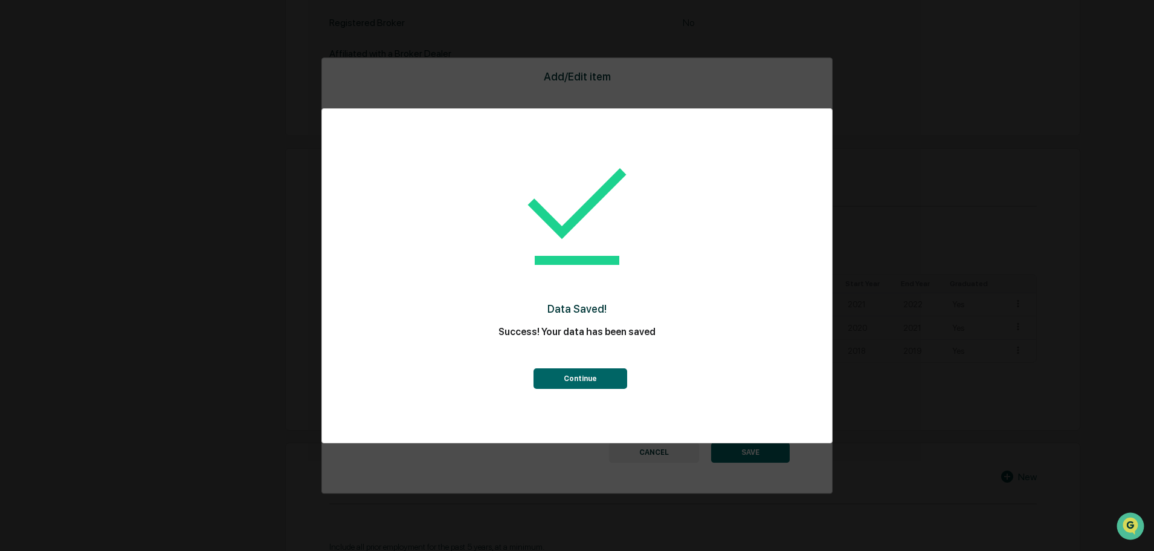
click at [583, 372] on button "Continue" at bounding box center [581, 378] width 94 height 21
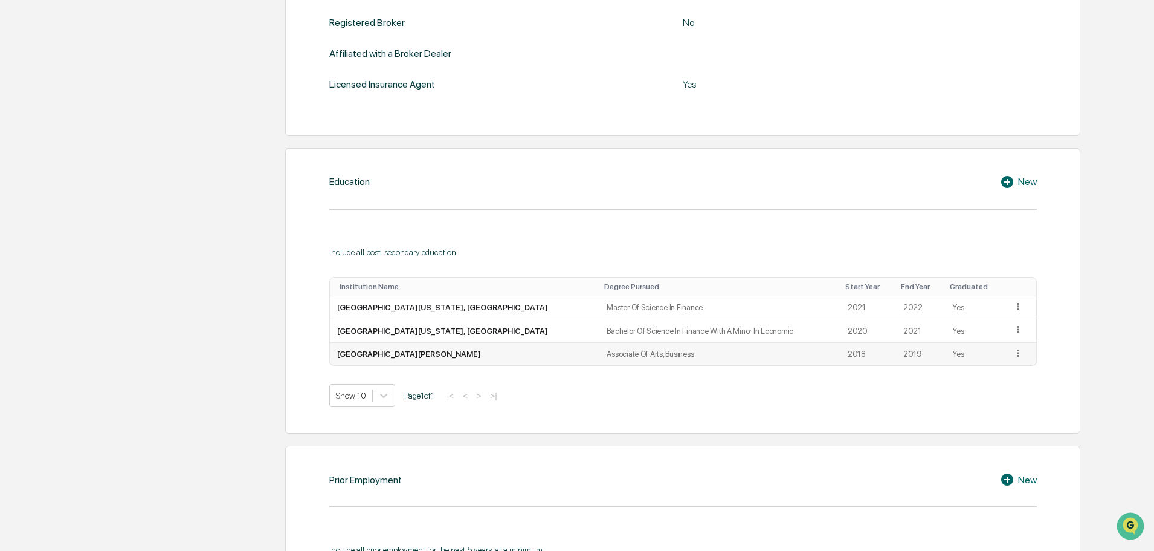
click at [1018, 352] on icon at bounding box center [1019, 352] width 2 height 7
click at [994, 364] on div "Edit" at bounding box center [1004, 369] width 39 height 19
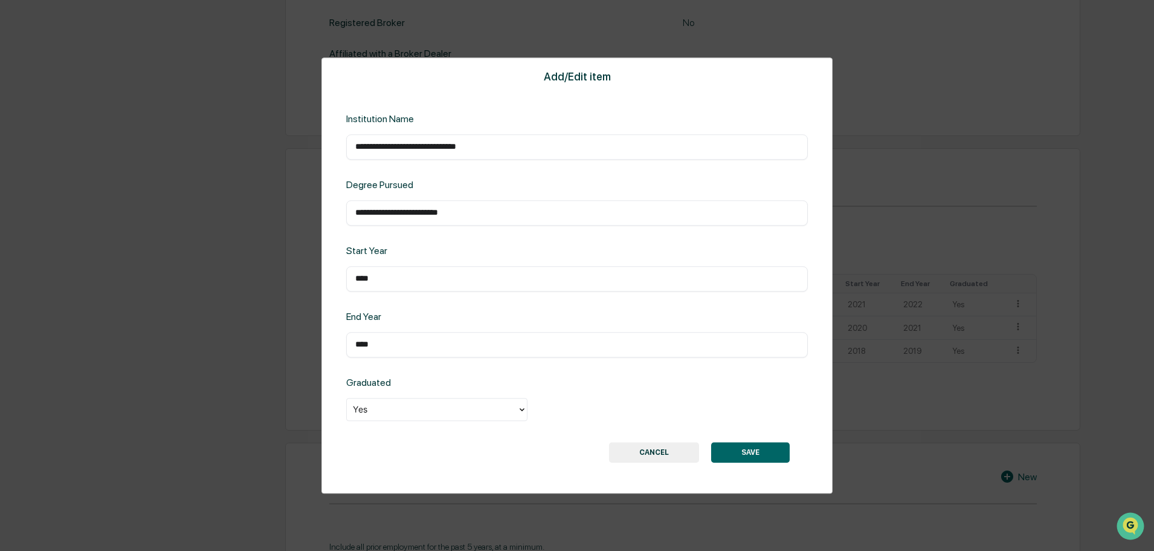
click at [429, 215] on input "**********" at bounding box center [577, 213] width 444 height 12
type input "**********"
click at [765, 448] on button "SAVE" at bounding box center [750, 452] width 79 height 21
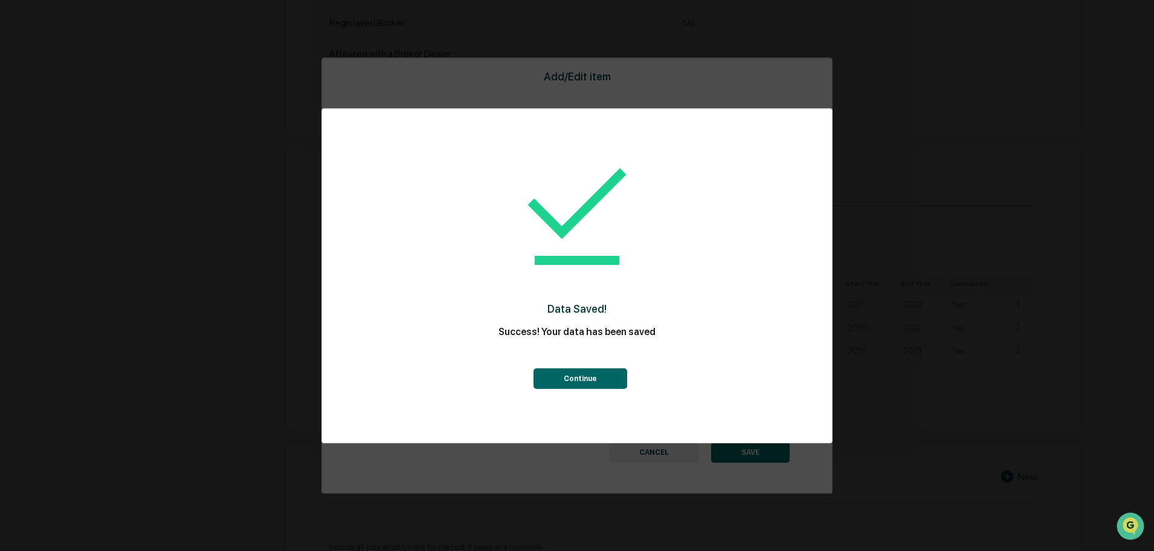
click at [552, 360] on div "Continue" at bounding box center [577, 367] width 462 height 44
click at [554, 366] on div "Continue" at bounding box center [577, 367] width 462 height 44
click at [558, 370] on button "Continue" at bounding box center [581, 378] width 94 height 21
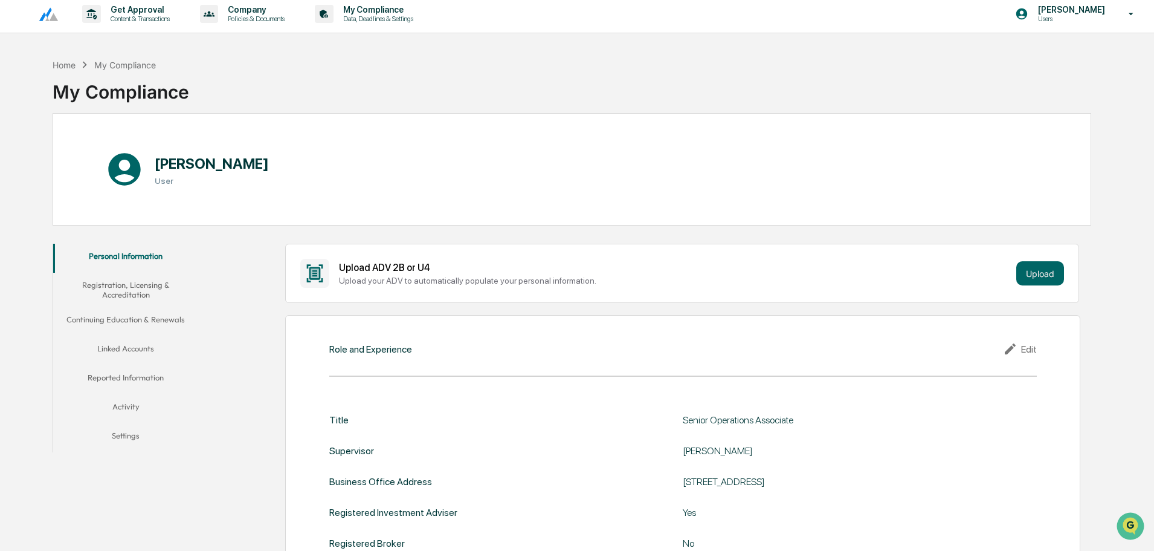
scroll to position [0, 0]
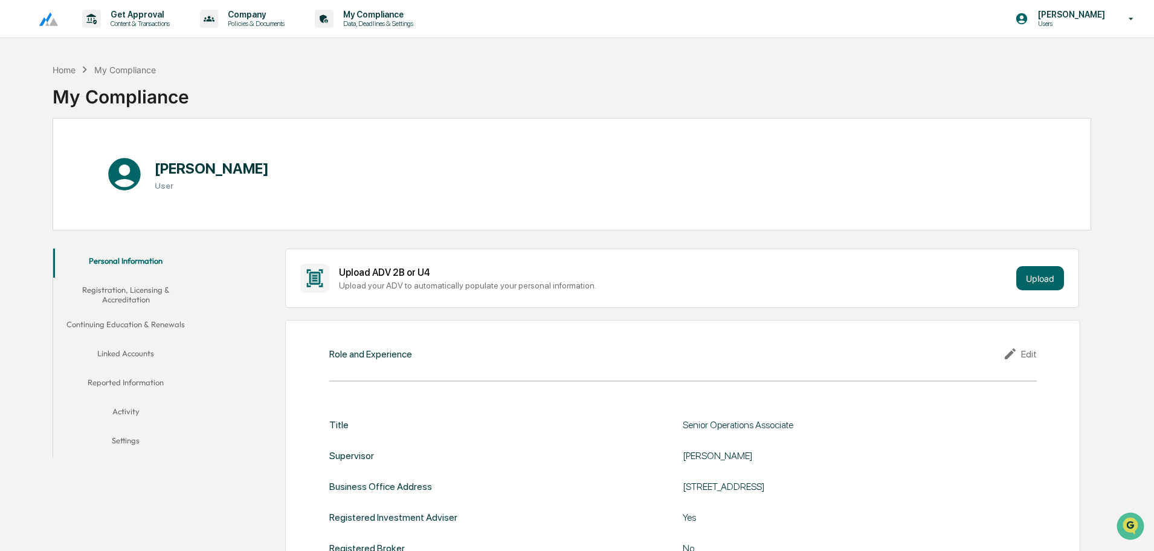
click at [137, 292] on button "Registration, Licensing & Accreditation" at bounding box center [125, 294] width 145 height 34
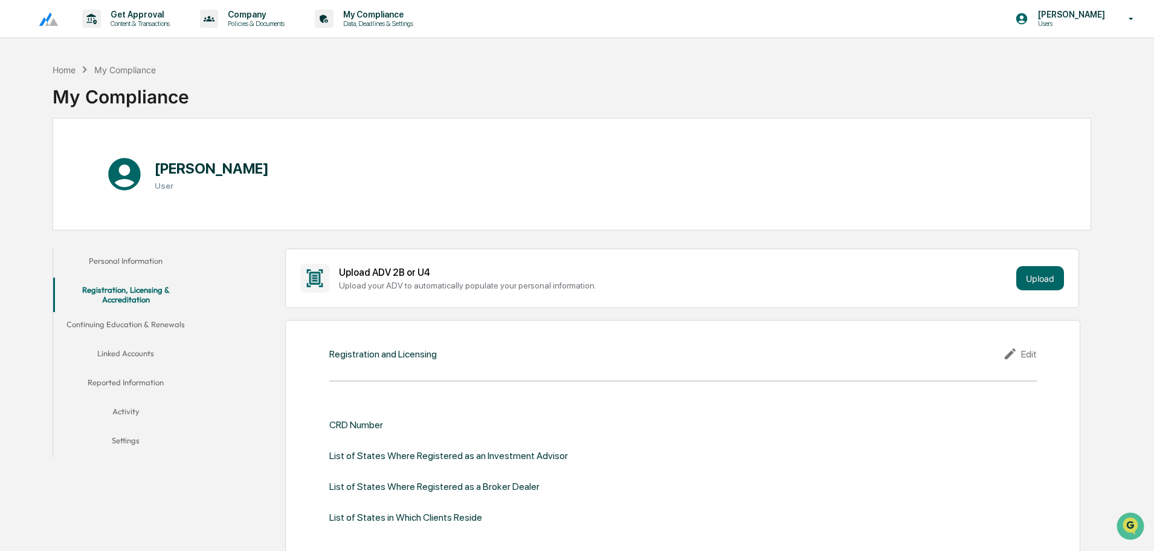
click at [129, 329] on button "Continuing Education & Renewals" at bounding box center [125, 326] width 145 height 29
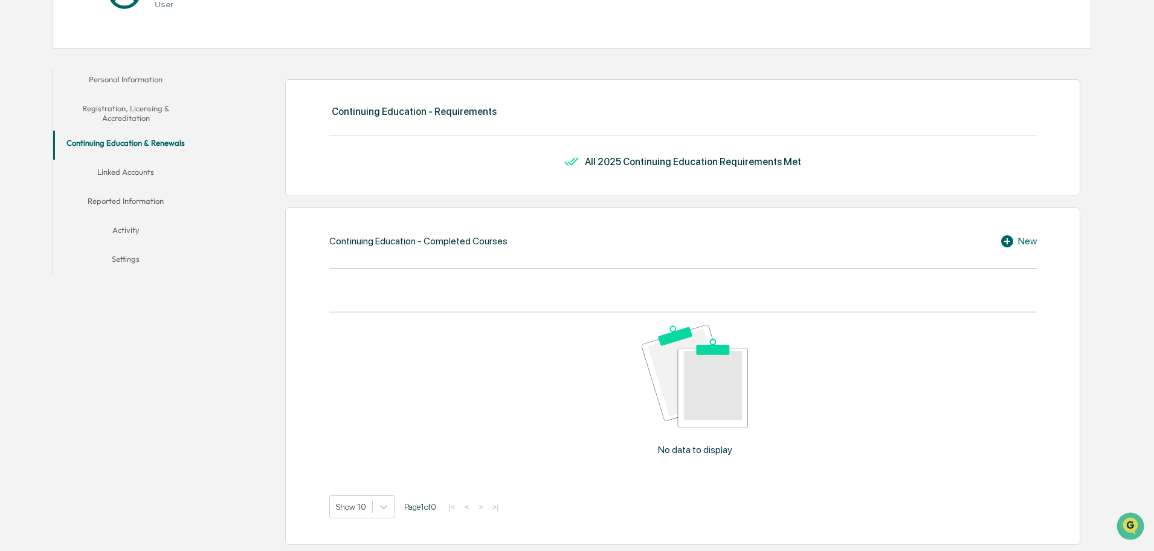
click at [125, 169] on button "Linked Accounts" at bounding box center [125, 174] width 145 height 29
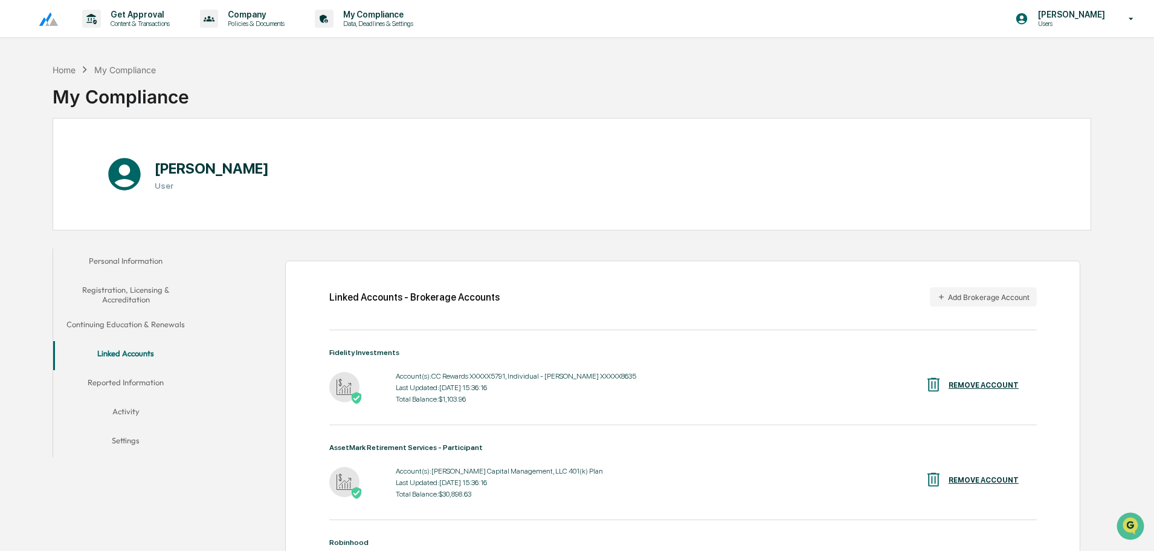
click at [1069, 21] on p "Users" at bounding box center [1070, 23] width 83 height 8
click at [1044, 65] on li "Logout" at bounding box center [1066, 61] width 169 height 22
